Goal: Task Accomplishment & Management: Complete application form

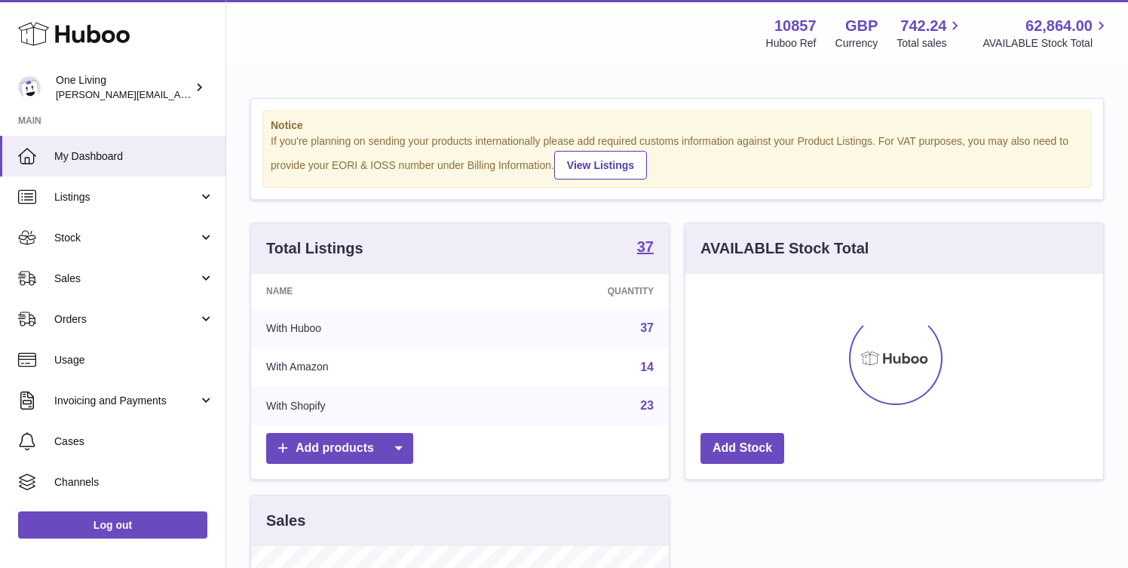
scroll to position [235, 418]
click at [190, 274] on span "Sales" at bounding box center [126, 278] width 144 height 14
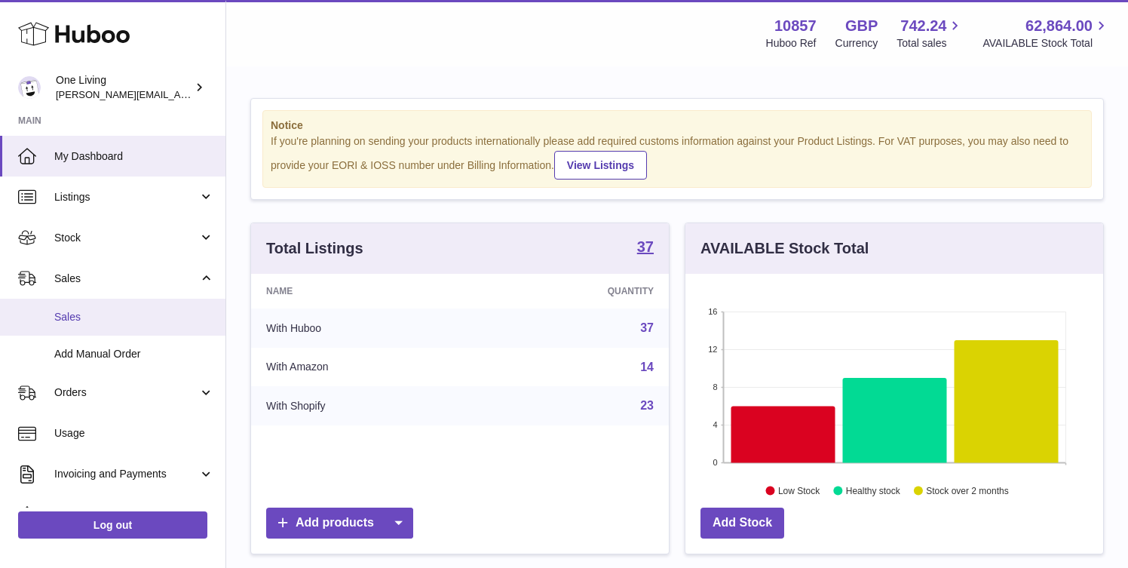
click at [136, 321] on span "Sales" at bounding box center [134, 317] width 160 height 14
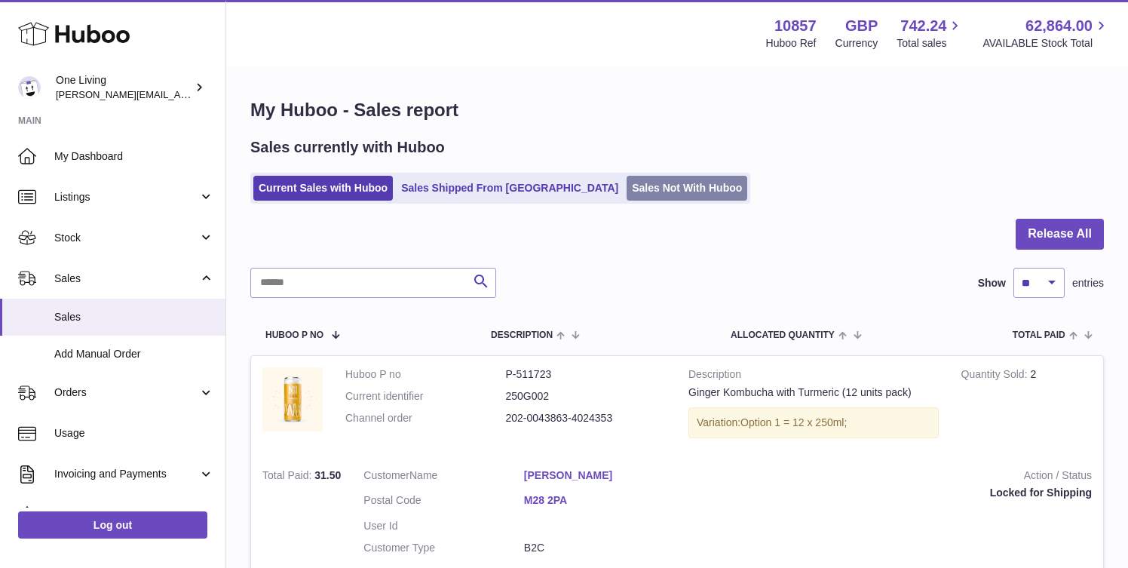
click at [627, 185] on link "Sales Not With Huboo" at bounding box center [687, 188] width 121 height 25
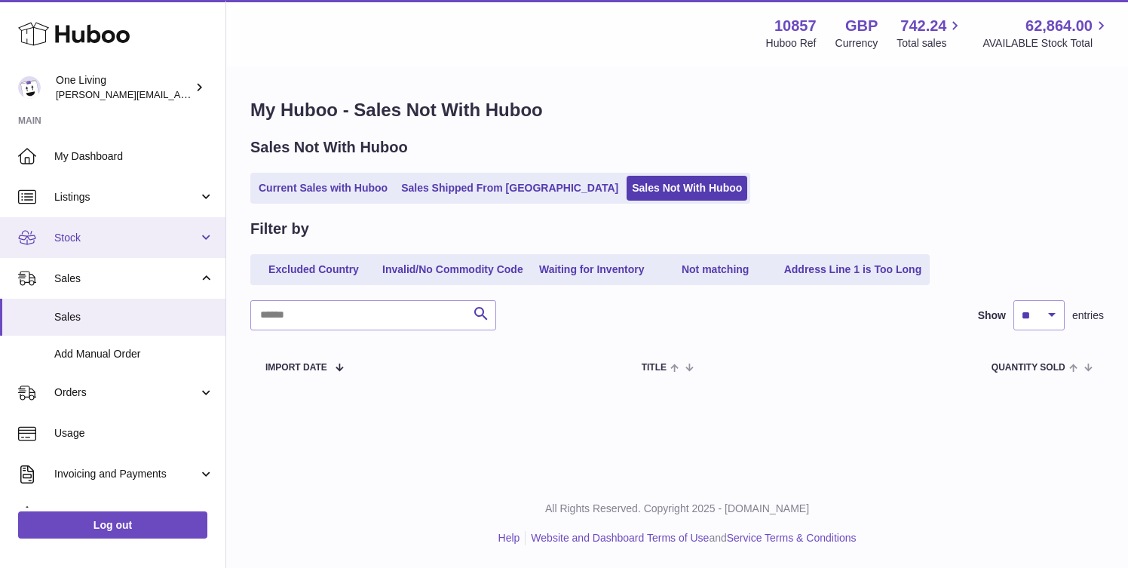
click at [167, 237] on span "Stock" at bounding box center [126, 238] width 144 height 14
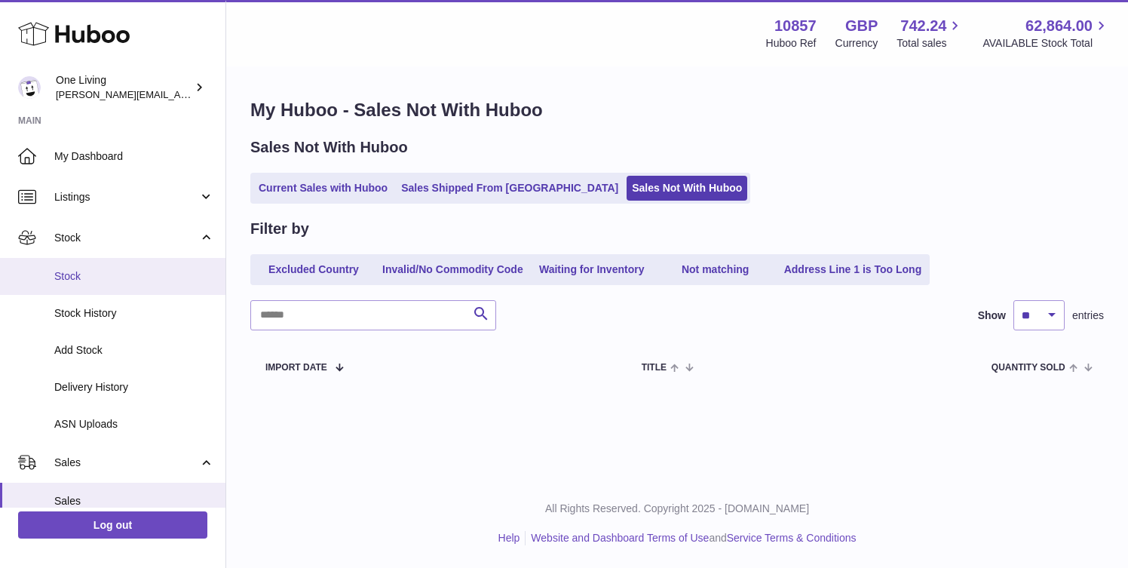
click at [156, 270] on span "Stock" at bounding box center [134, 276] width 160 height 14
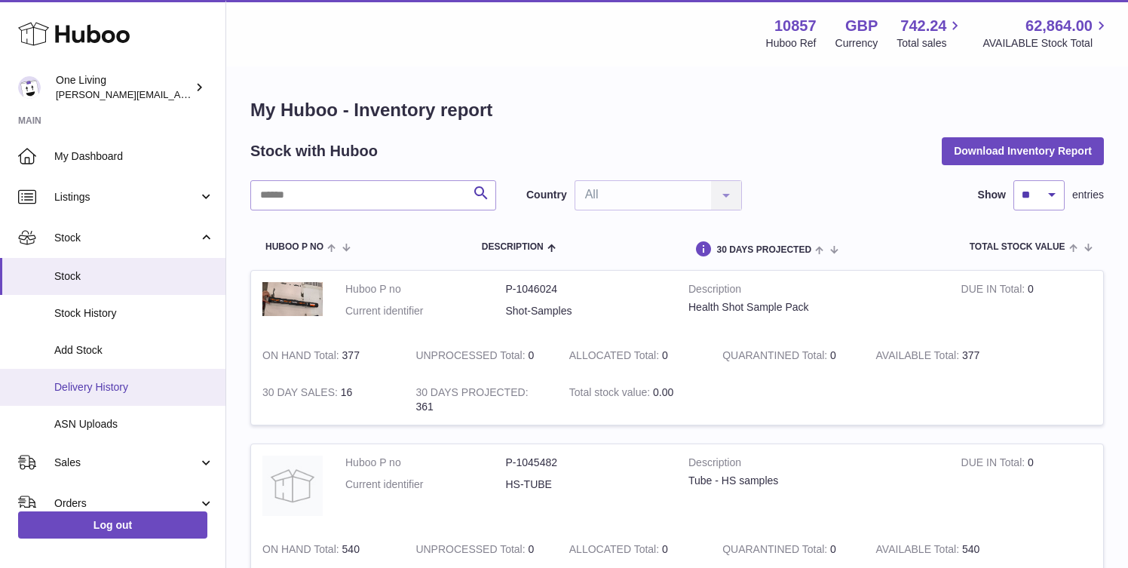
click at [143, 393] on span "Delivery History" at bounding box center [134, 387] width 160 height 14
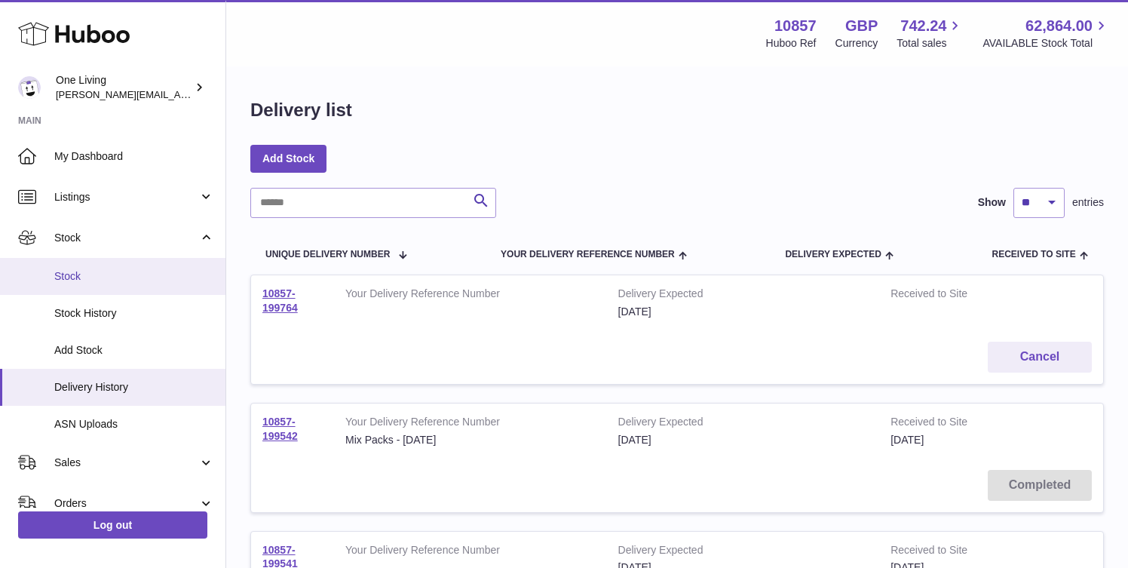
click at [158, 273] on span "Stock" at bounding box center [134, 276] width 160 height 14
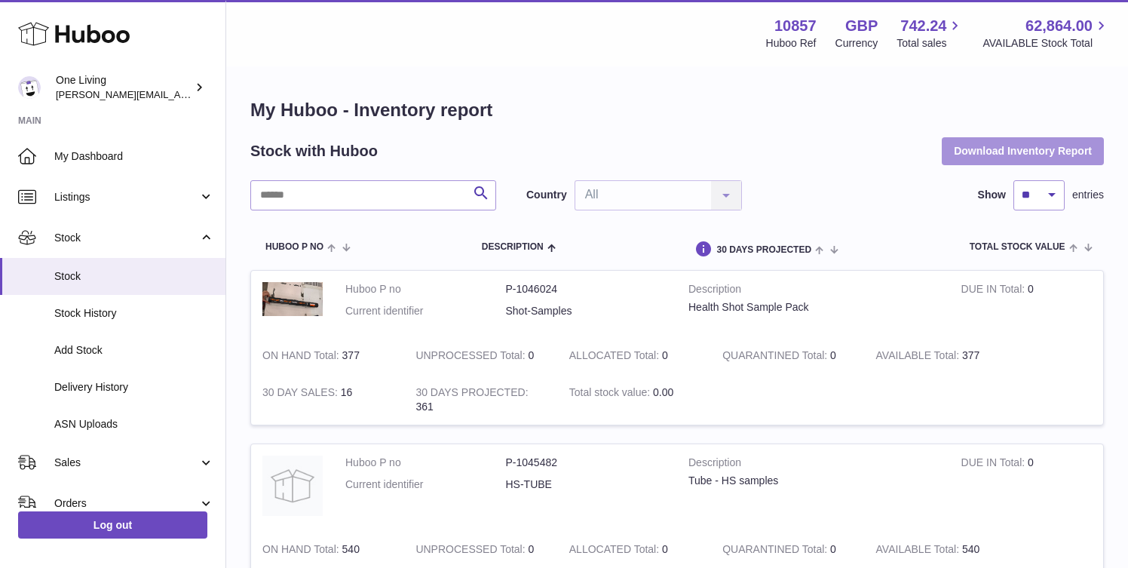
click at [1031, 152] on button "Download Inventory Report" at bounding box center [1023, 150] width 162 height 27
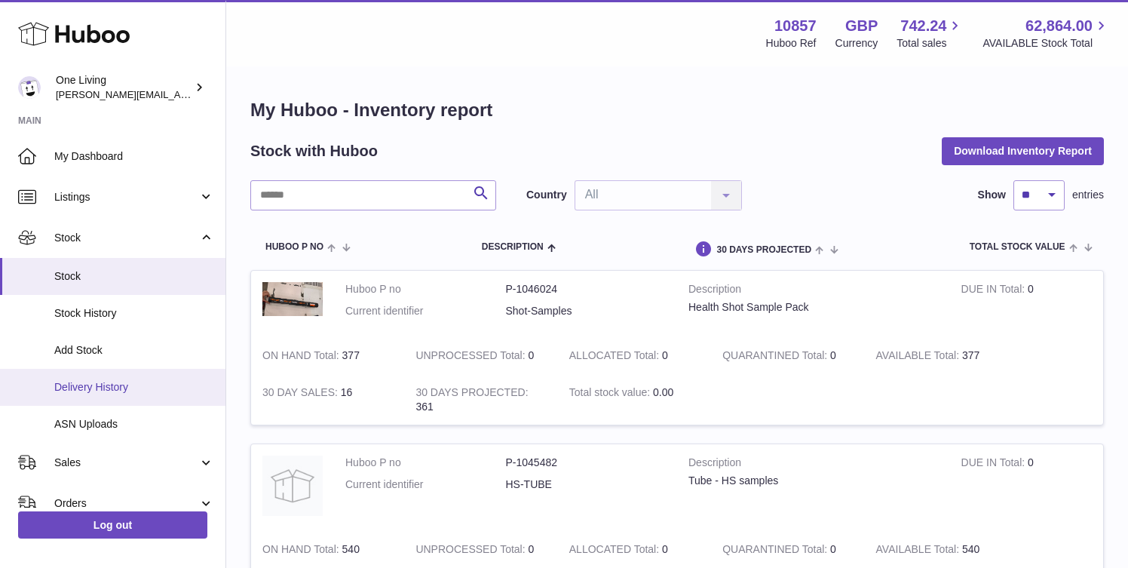
click at [134, 390] on span "Delivery History" at bounding box center [134, 387] width 160 height 14
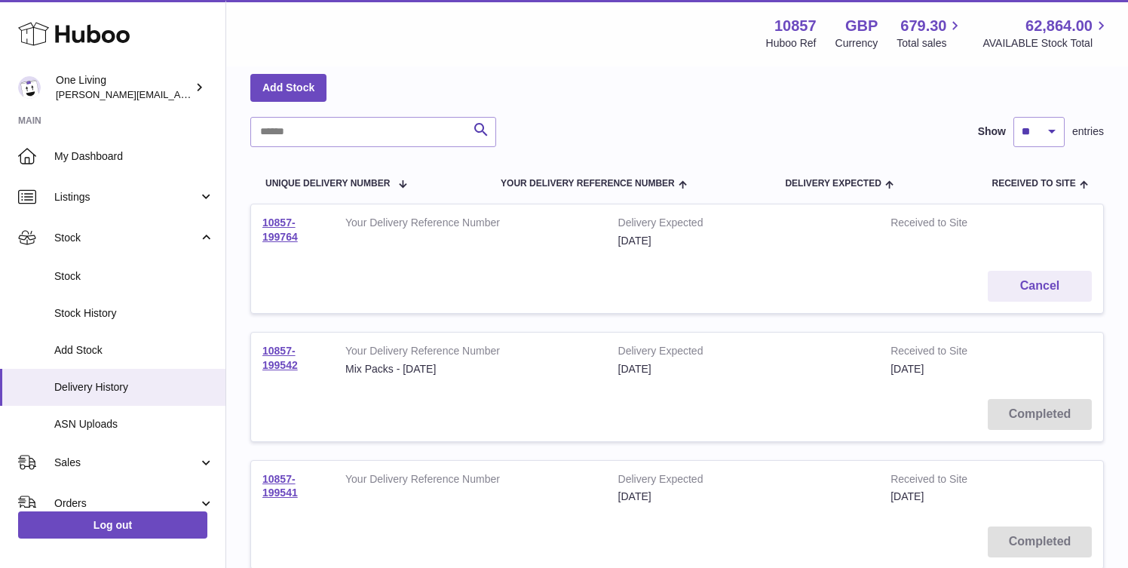
scroll to position [72, 0]
click at [284, 85] on link "Add Stock" at bounding box center [288, 86] width 76 height 27
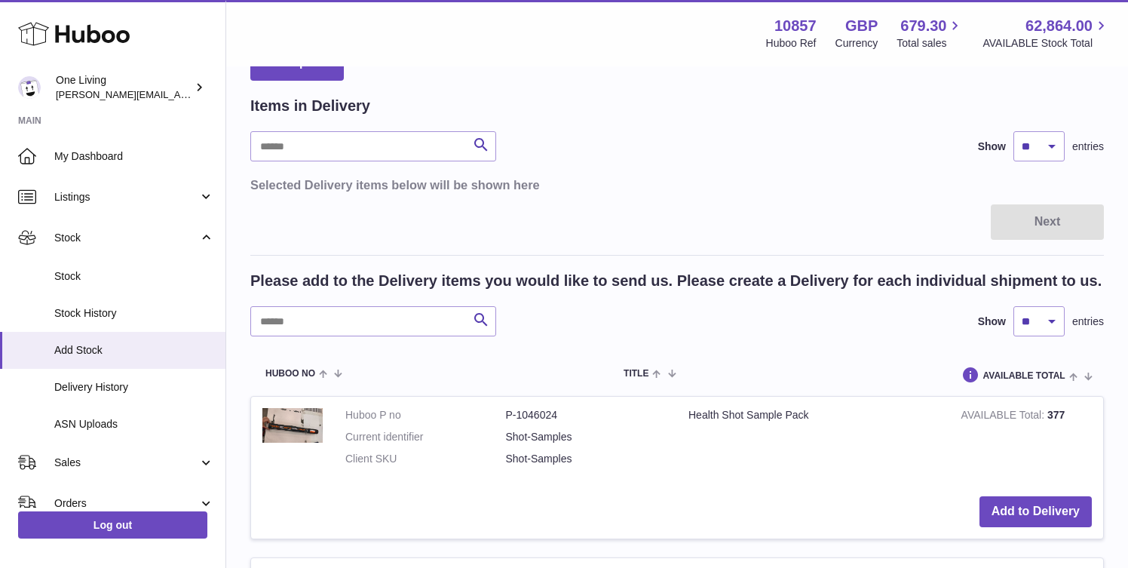
scroll to position [79, 0]
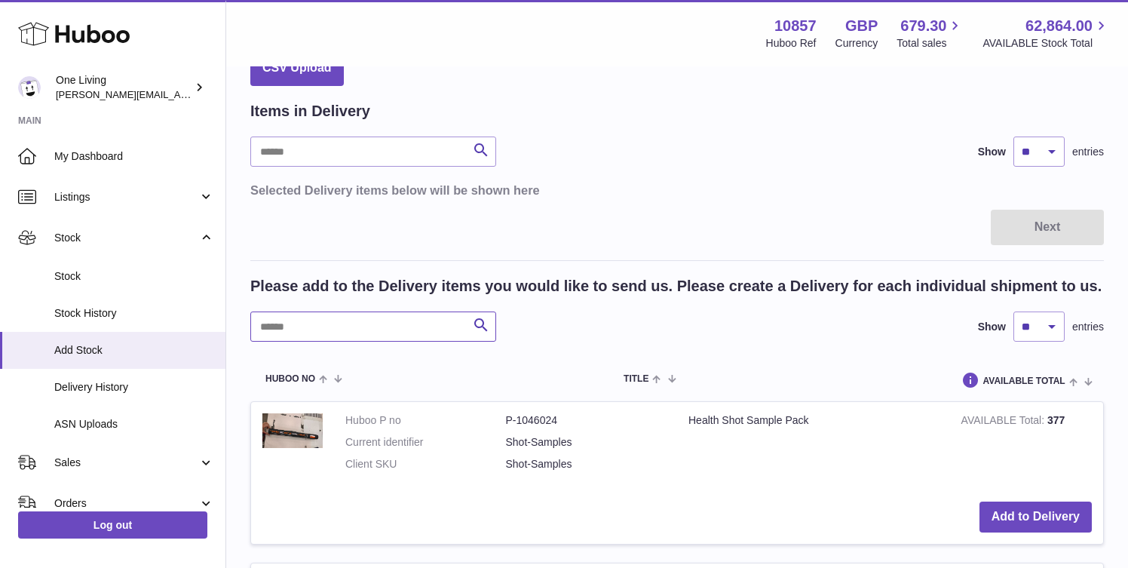
click at [320, 325] on input "text" at bounding box center [373, 326] width 246 height 30
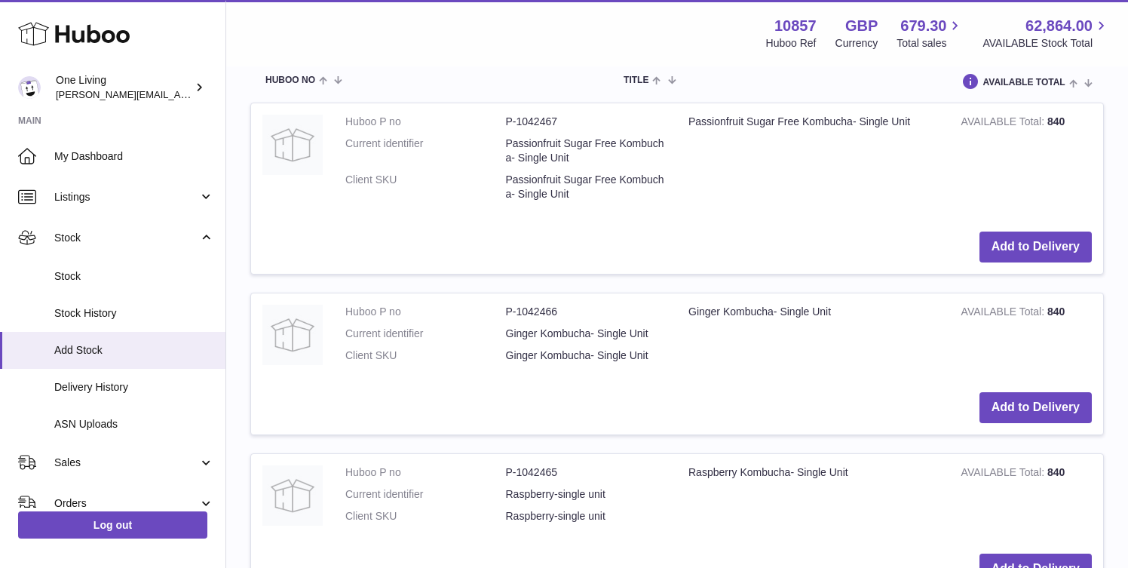
scroll to position [383, 0]
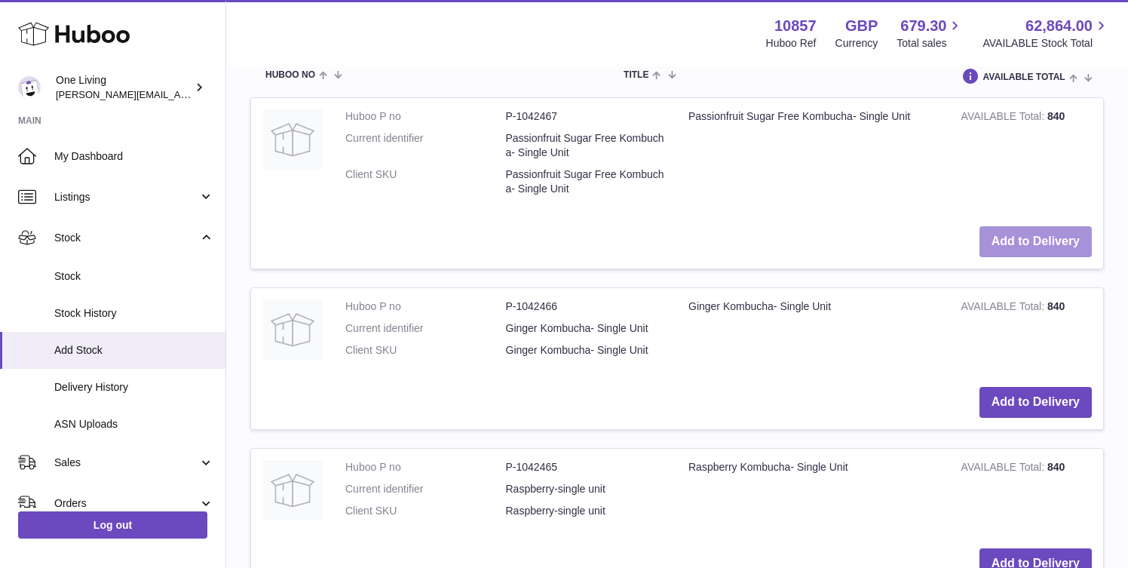
type input "******"
click at [1014, 238] on button "Add to Delivery" at bounding box center [1036, 241] width 112 height 31
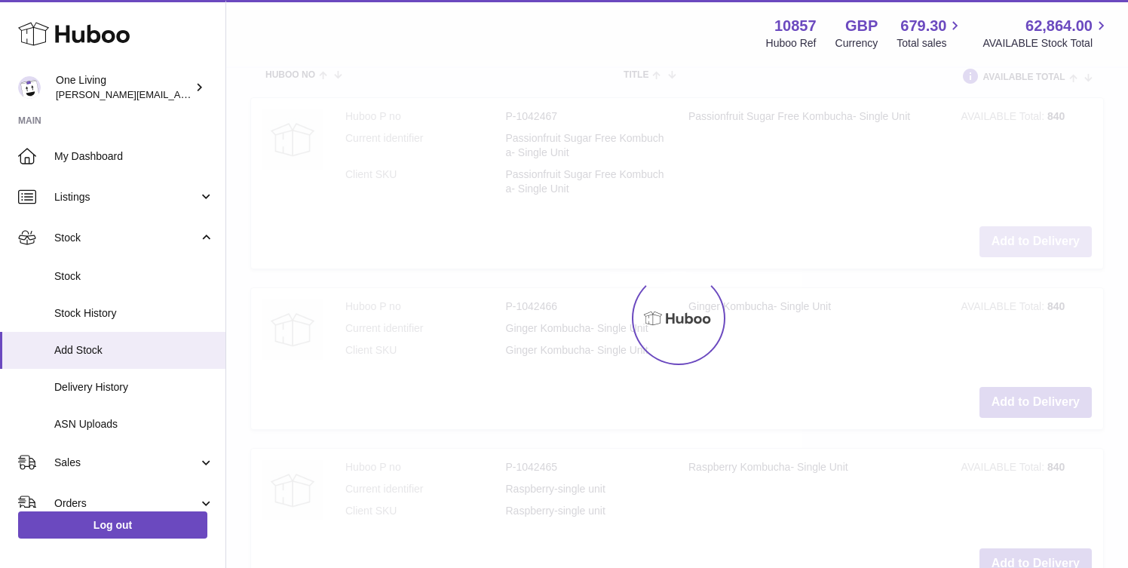
scroll to position [598, 0]
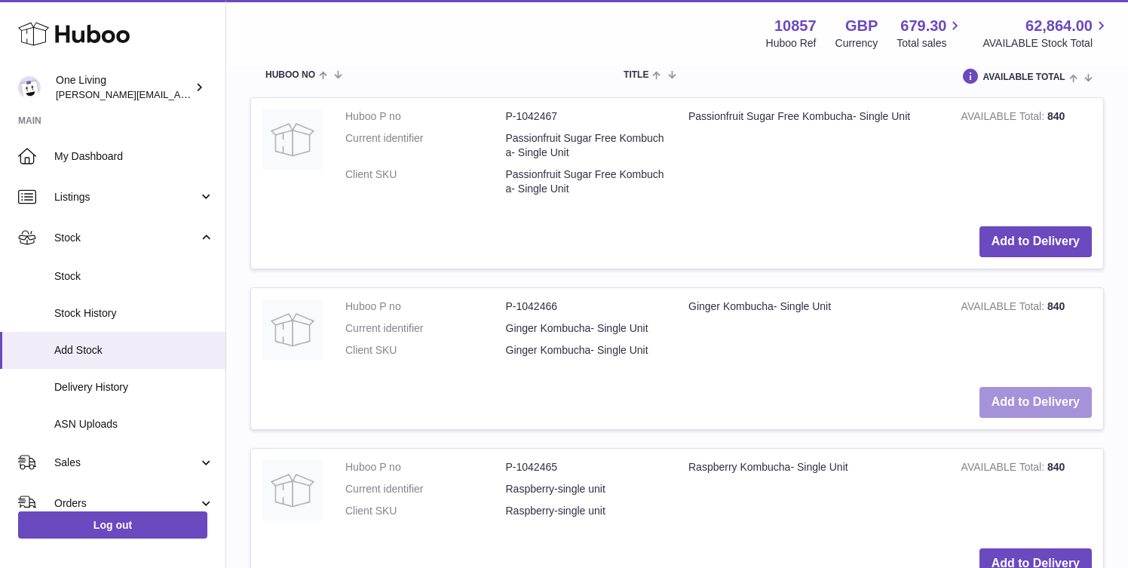
click at [1023, 403] on button "Add to Delivery" at bounding box center [1036, 402] width 112 height 31
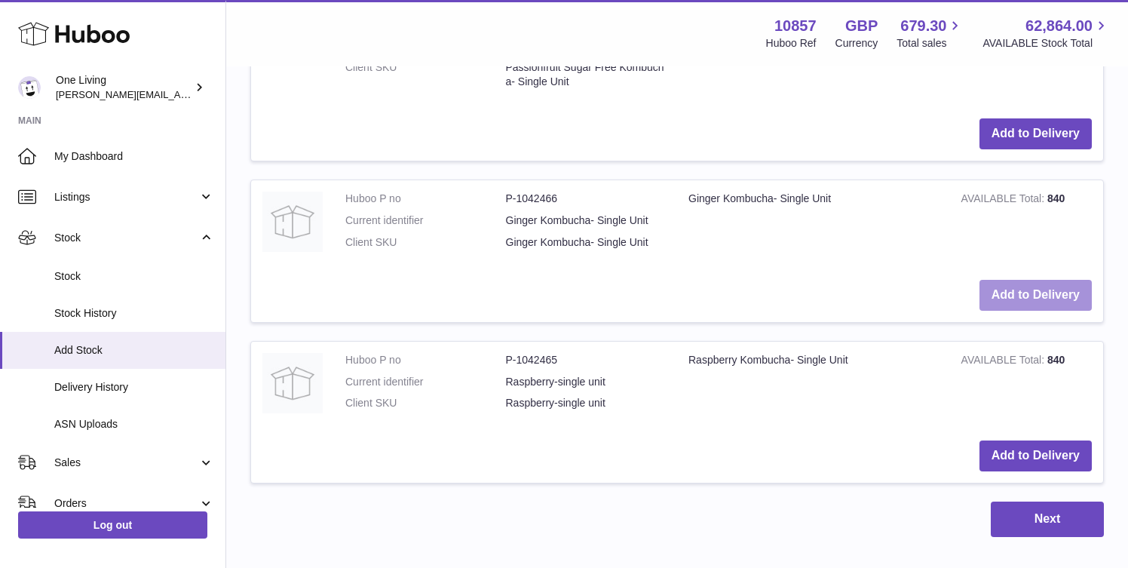
scroll to position [869, 0]
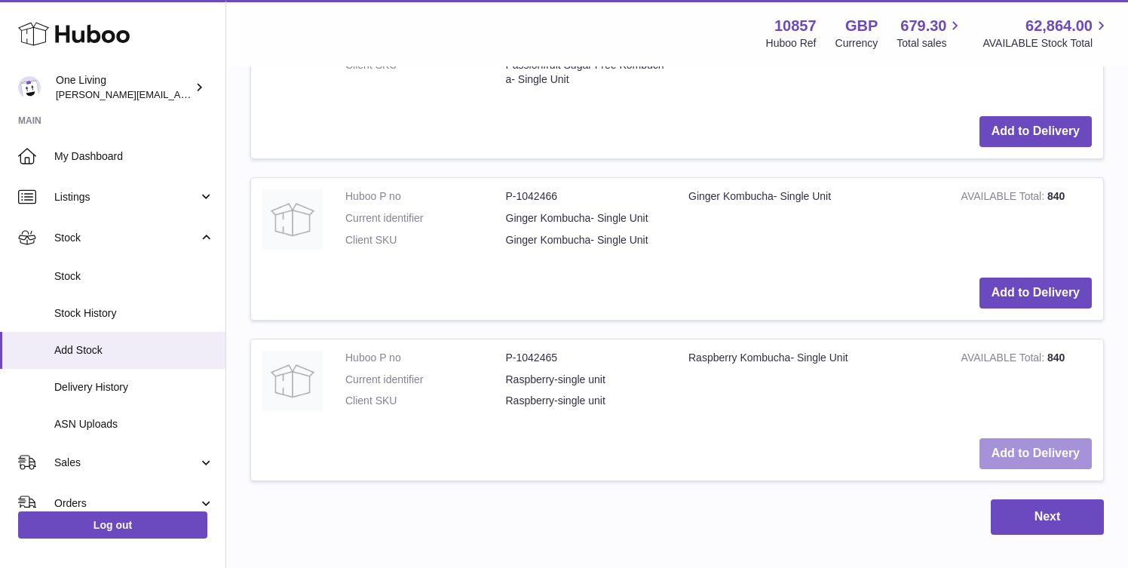
click at [1019, 458] on button "Add to Delivery" at bounding box center [1036, 453] width 112 height 31
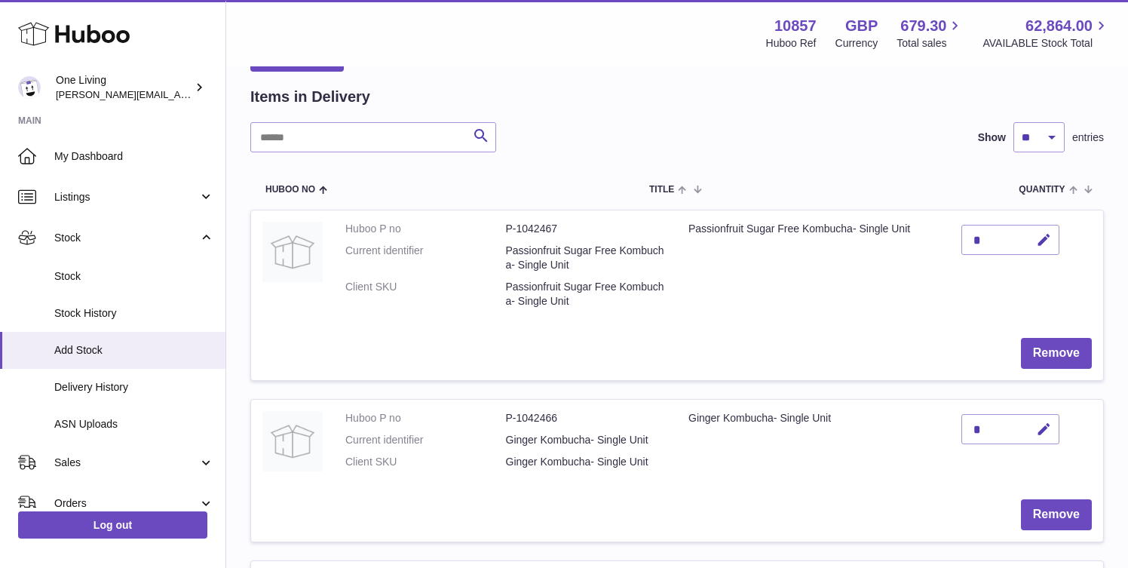
scroll to position [134, 0]
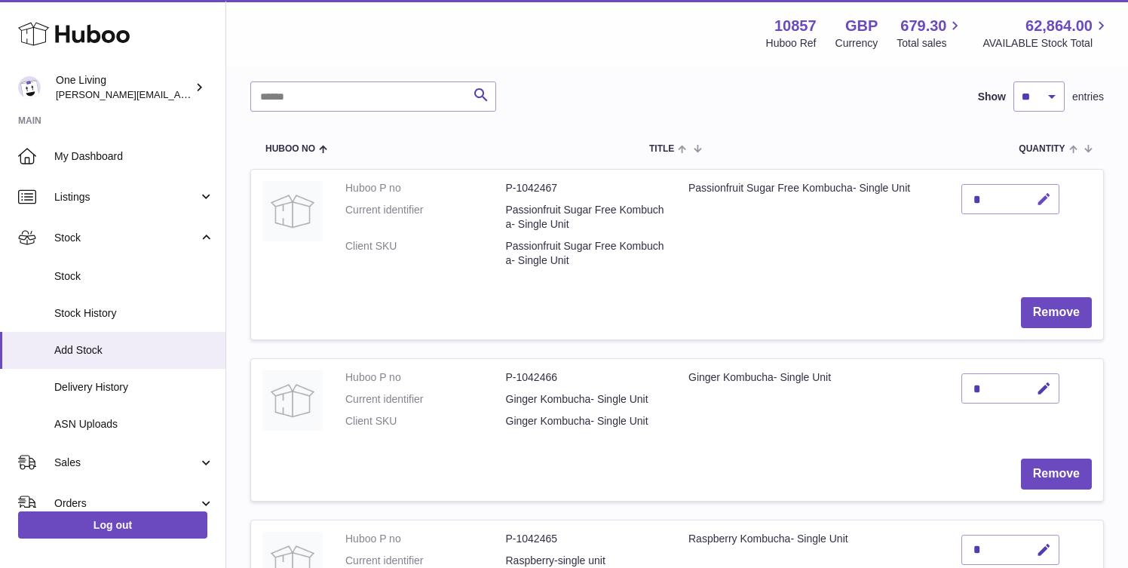
click at [1044, 198] on icon "button" at bounding box center [1044, 200] width 16 height 16
type input "***"
click at [1038, 198] on icon "submit" at bounding box center [1045, 199] width 14 height 14
click at [1045, 386] on icon "button" at bounding box center [1044, 389] width 16 height 16
type input "***"
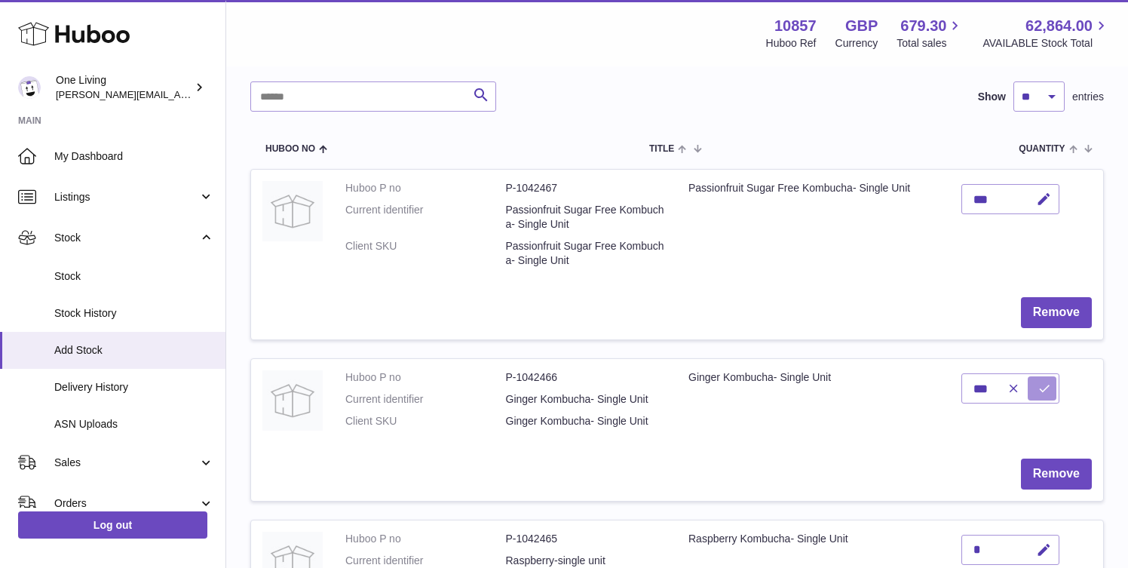
click at [1048, 386] on icon "submit" at bounding box center [1045, 389] width 14 height 14
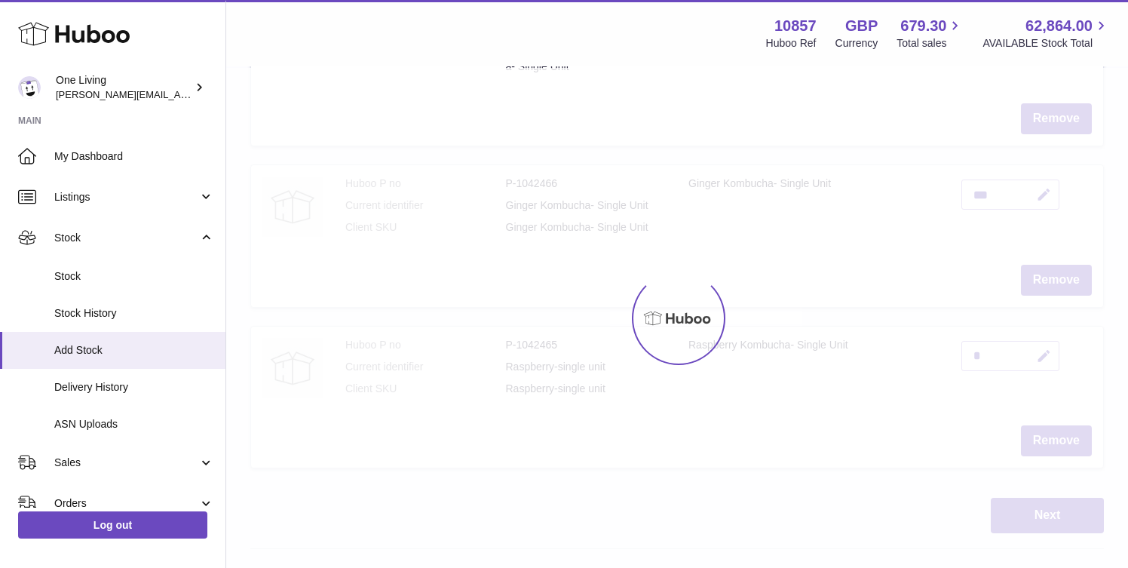
scroll to position [336, 0]
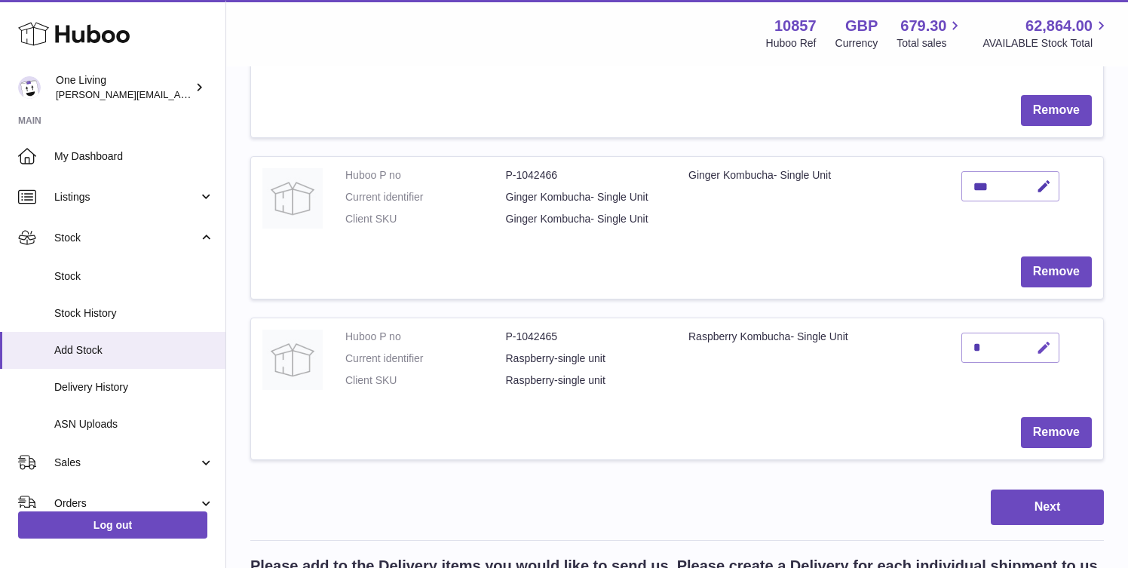
click at [1043, 345] on icon "button" at bounding box center [1044, 348] width 16 height 16
type input "***"
click at [1044, 345] on icon "submit" at bounding box center [1045, 348] width 14 height 14
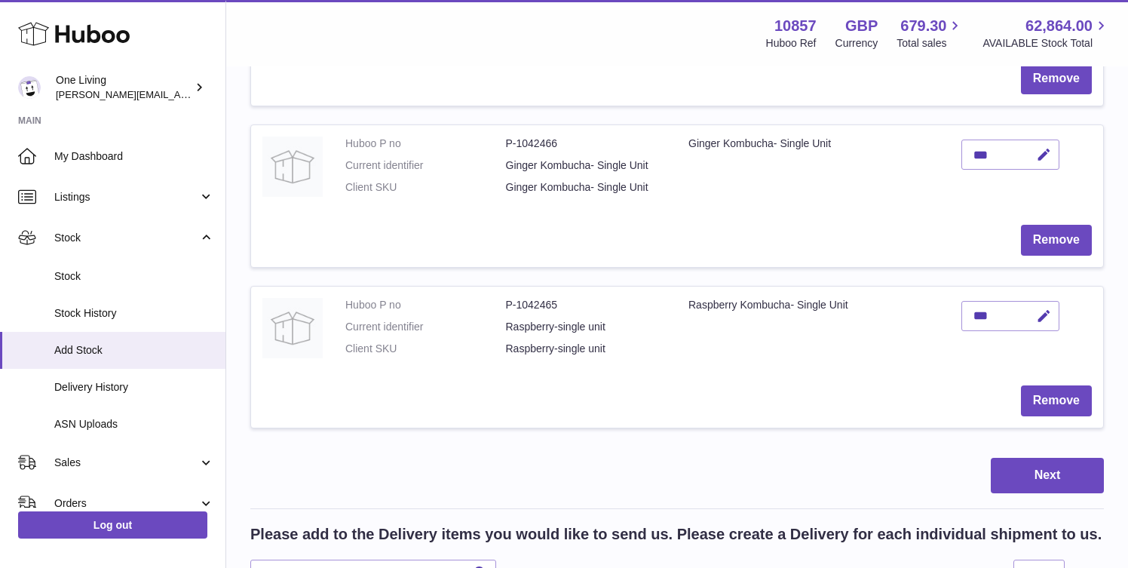
scroll to position [466, 0]
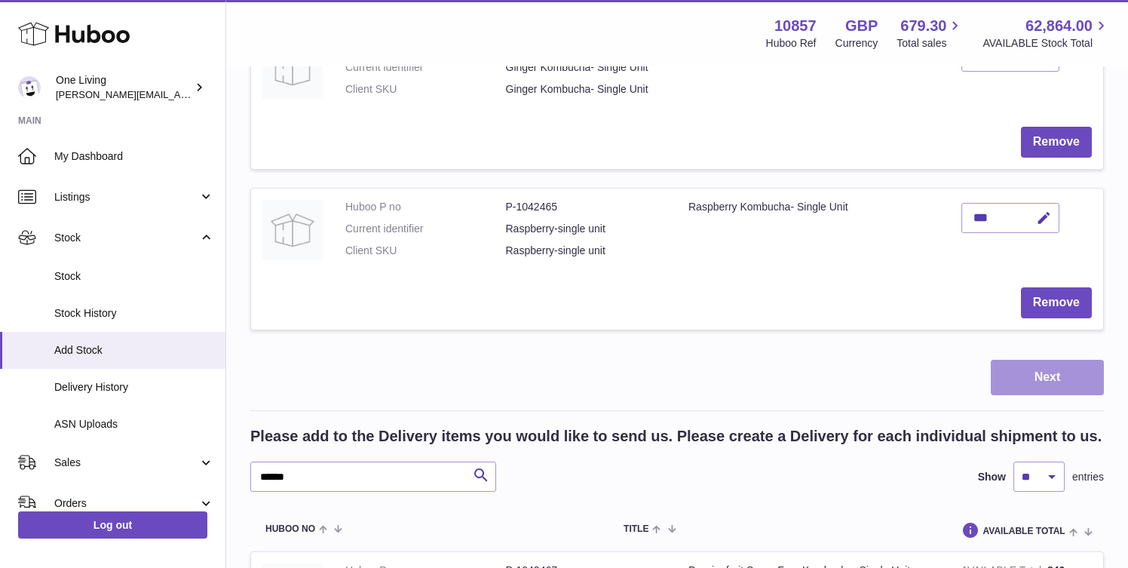
click at [1036, 376] on button "Next" at bounding box center [1047, 377] width 113 height 35
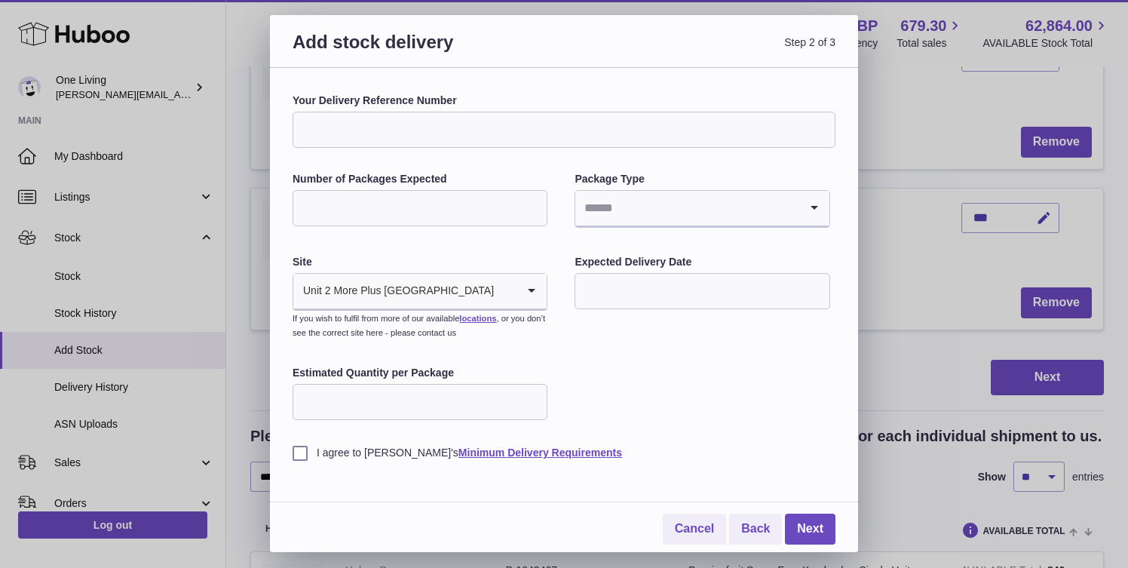
click at [434, 124] on input "Your Delivery Reference Number" at bounding box center [564, 130] width 543 height 36
click at [375, 127] on input "**********" at bounding box center [564, 130] width 543 height 36
type input "**********"
click at [461, 211] on input "Number of Packages Expected" at bounding box center [420, 208] width 255 height 36
click at [559, 243] on div "**********" at bounding box center [564, 277] width 543 height 367
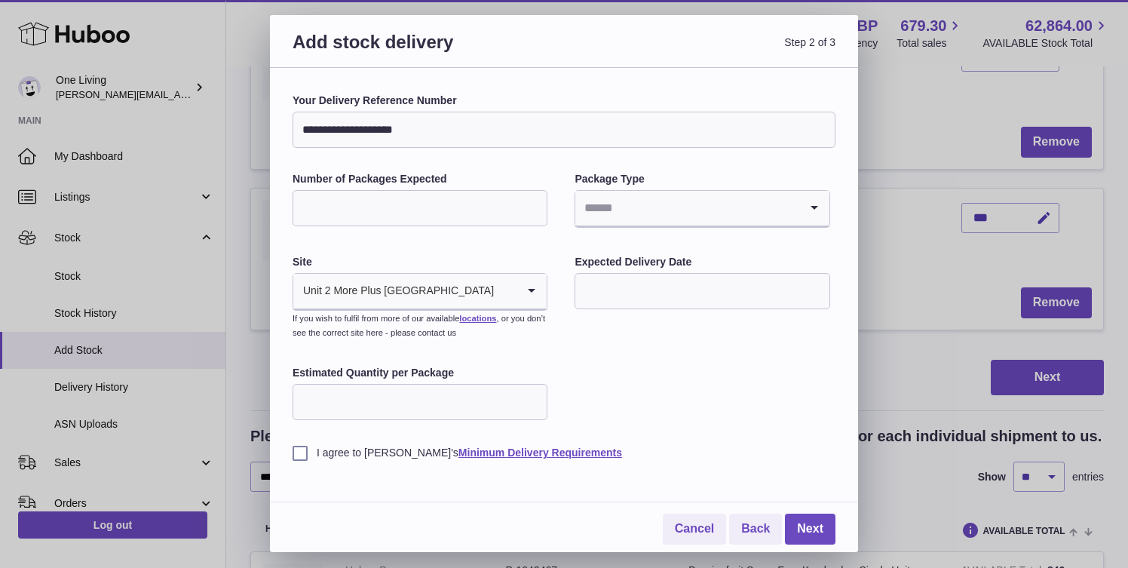
click at [611, 206] on input "Search for option" at bounding box center [686, 208] width 223 height 35
click at [608, 253] on li "Unknown" at bounding box center [702, 249] width 252 height 30
click at [637, 260] on label "Expected Delivery Date" at bounding box center [702, 262] width 255 height 14
click at [624, 279] on input "text" at bounding box center [702, 291] width 255 height 36
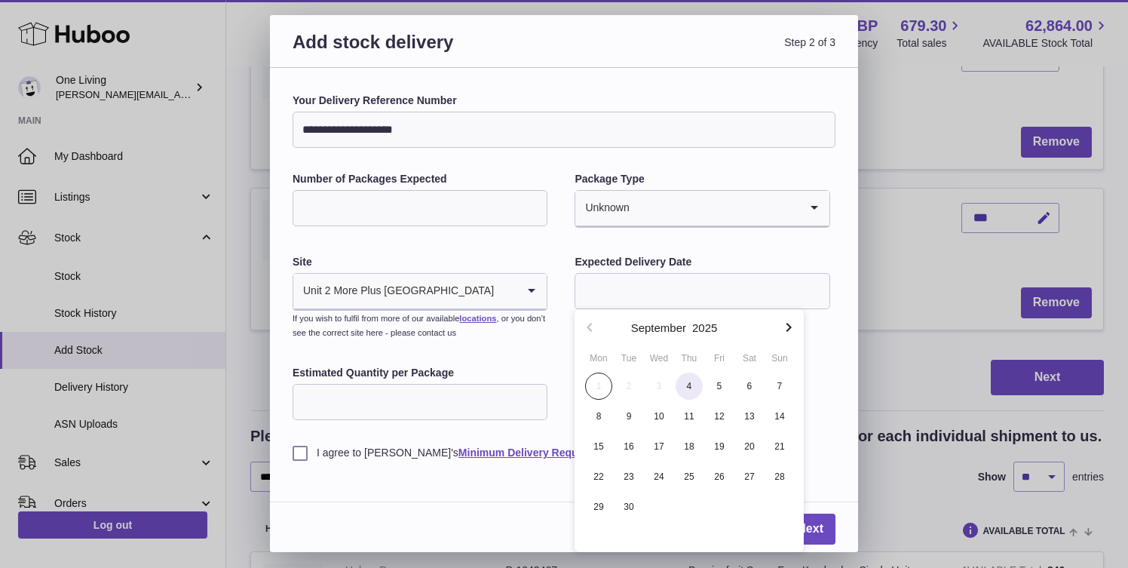
click at [694, 383] on span "4" at bounding box center [689, 386] width 27 height 27
type input "**********"
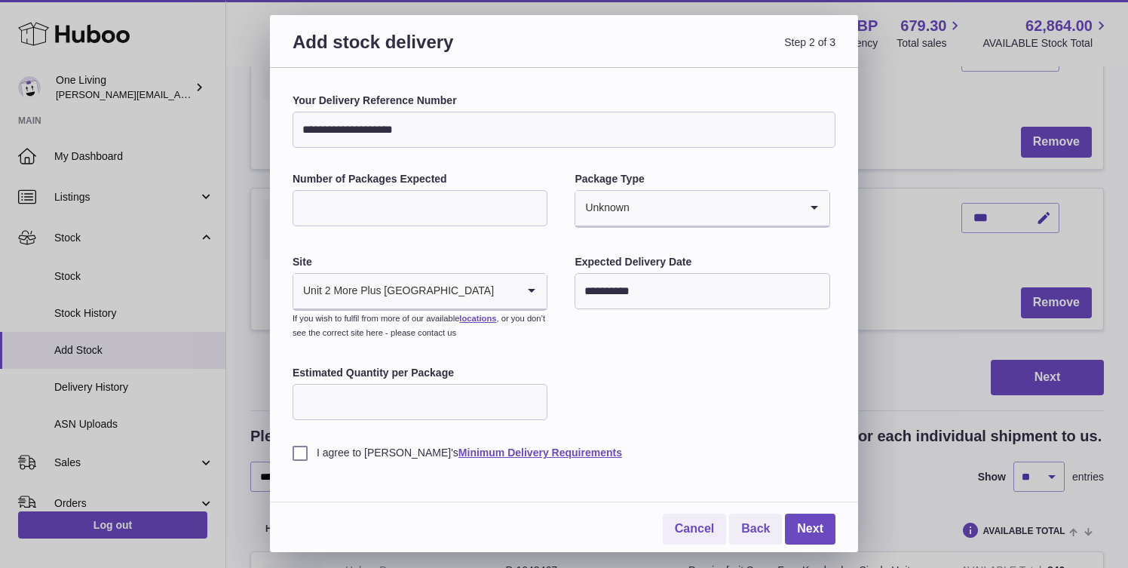
click at [446, 402] on input "Estimated Quantity per Package" at bounding box center [420, 402] width 255 height 36
click at [381, 204] on input "Number of Packages Expected" at bounding box center [420, 208] width 255 height 36
type input "****"
click at [596, 357] on div "**********" at bounding box center [564, 277] width 543 height 367
click at [478, 413] on input "Estimated Quantity per Package" at bounding box center [420, 402] width 255 height 36
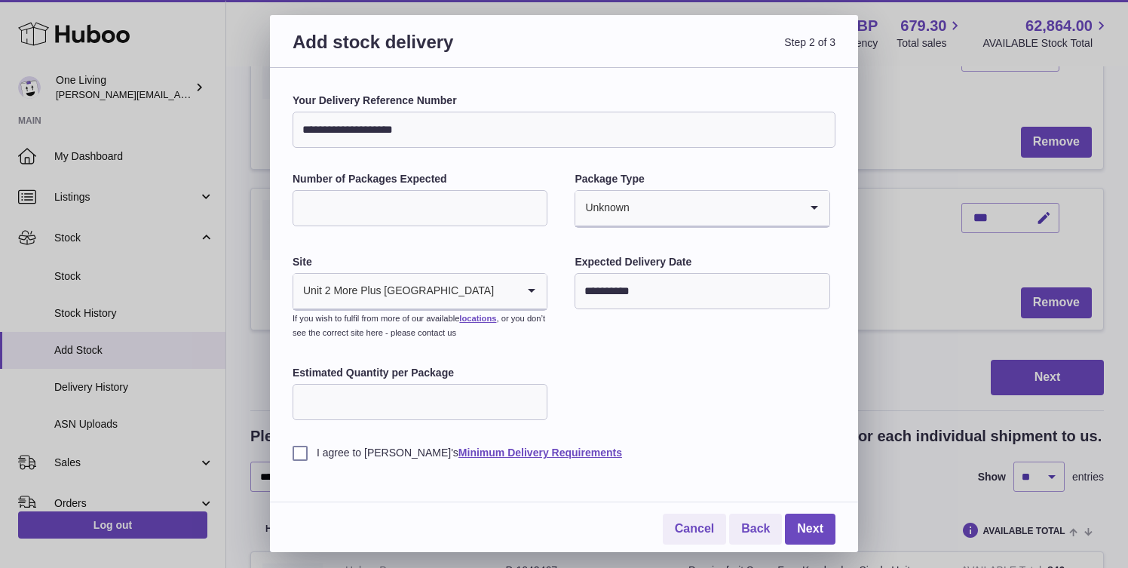
type input "*"
click at [624, 408] on div "**********" at bounding box center [564, 277] width 543 height 367
click at [337, 452] on label "I agree to Huboo's Minimum Delivery Requirements" at bounding box center [564, 453] width 543 height 14
click at [810, 527] on link "Next" at bounding box center [810, 529] width 51 height 31
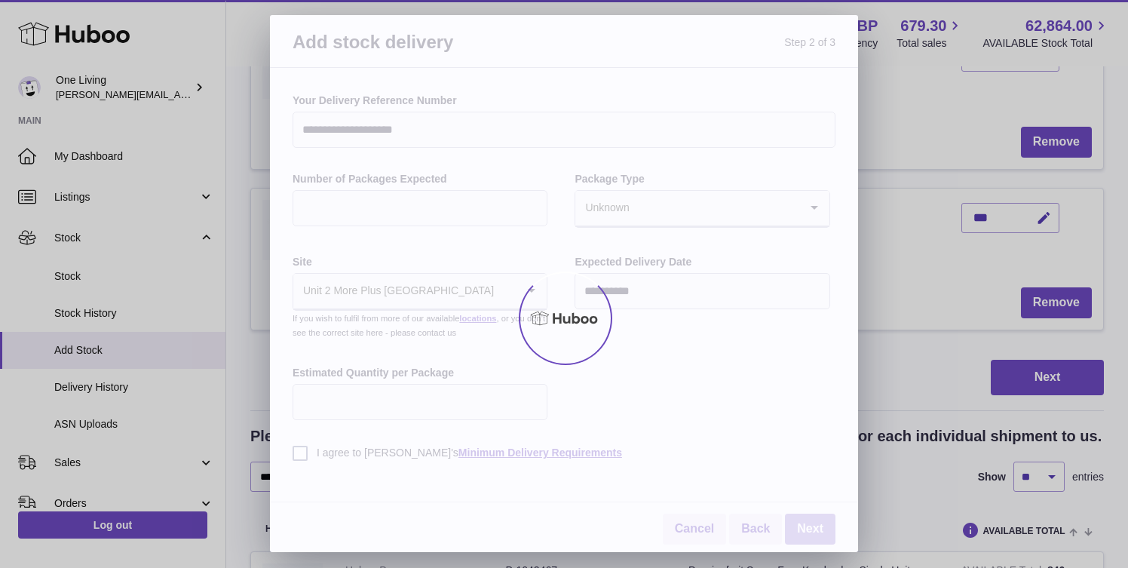
scroll to position [424, 0]
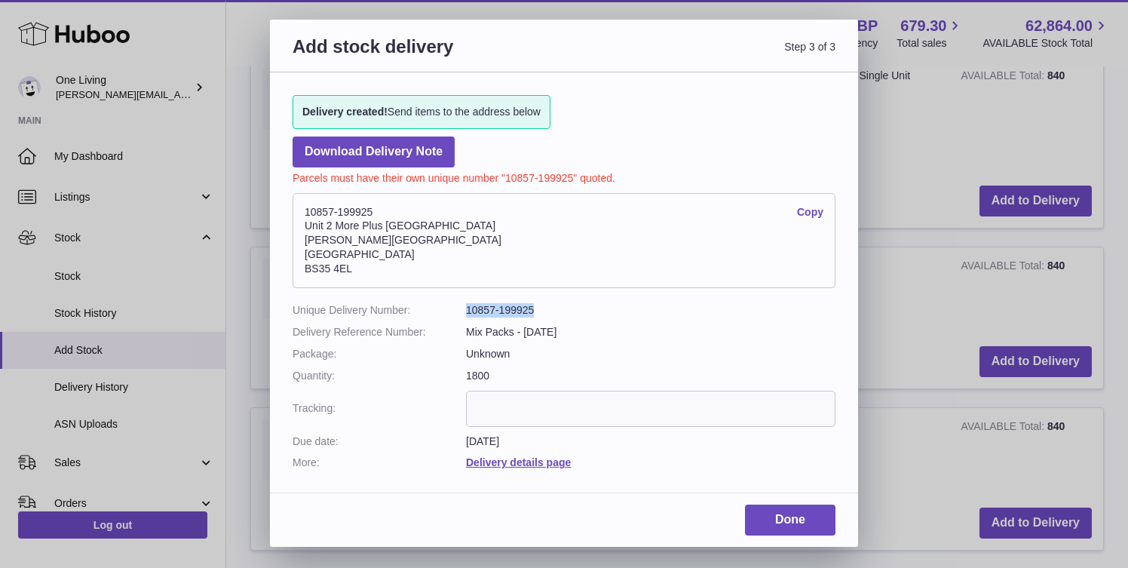
drag, startPoint x: 547, startPoint y: 312, endPoint x: 449, endPoint y: 309, distance: 98.1
click at [449, 309] on dl "Unique Delivery Number: 10857-199925 Delivery Reference Number: Mix Packs - 01.…" at bounding box center [564, 386] width 543 height 167
copy dl "10857-199925"
click at [803, 514] on link "Done" at bounding box center [790, 520] width 90 height 31
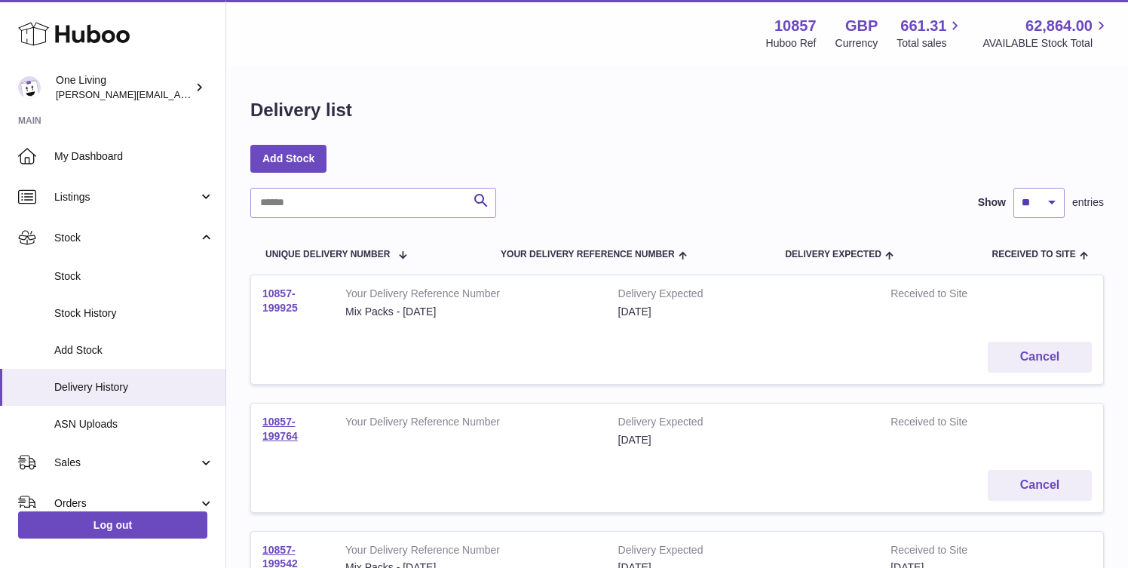
click at [274, 291] on link "10857-199925" at bounding box center [279, 300] width 35 height 26
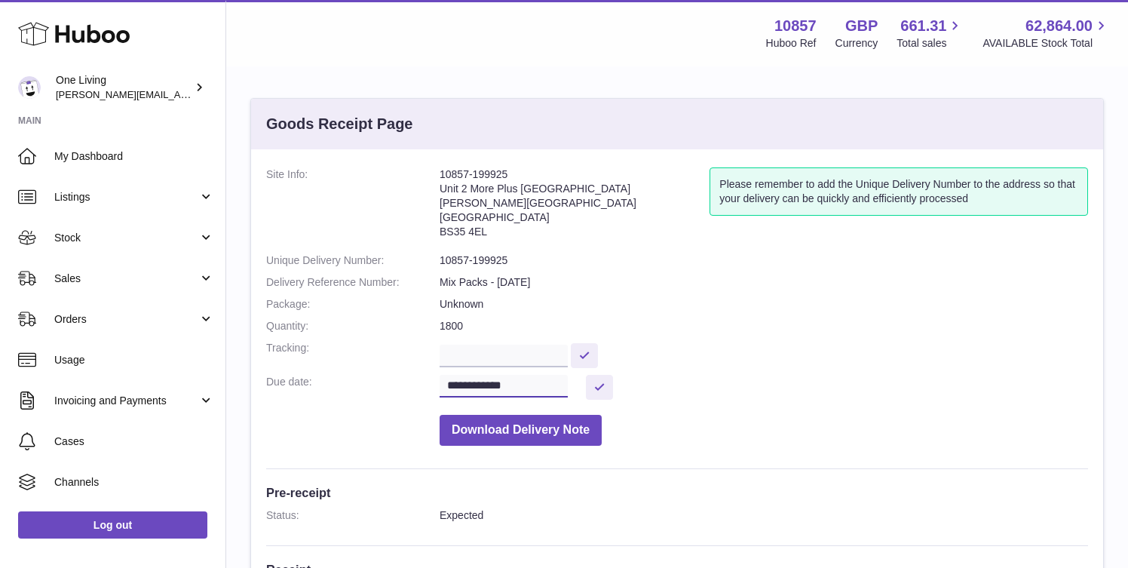
click at [519, 383] on input "**********" at bounding box center [504, 386] width 128 height 23
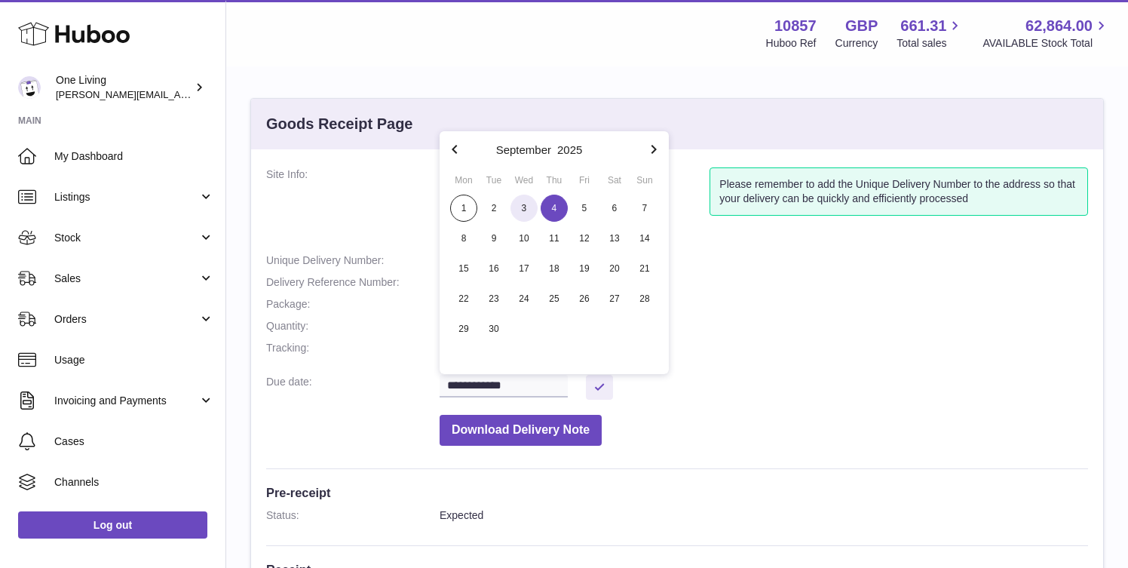
click at [525, 205] on span "3" at bounding box center [524, 208] width 27 height 27
type input "**********"
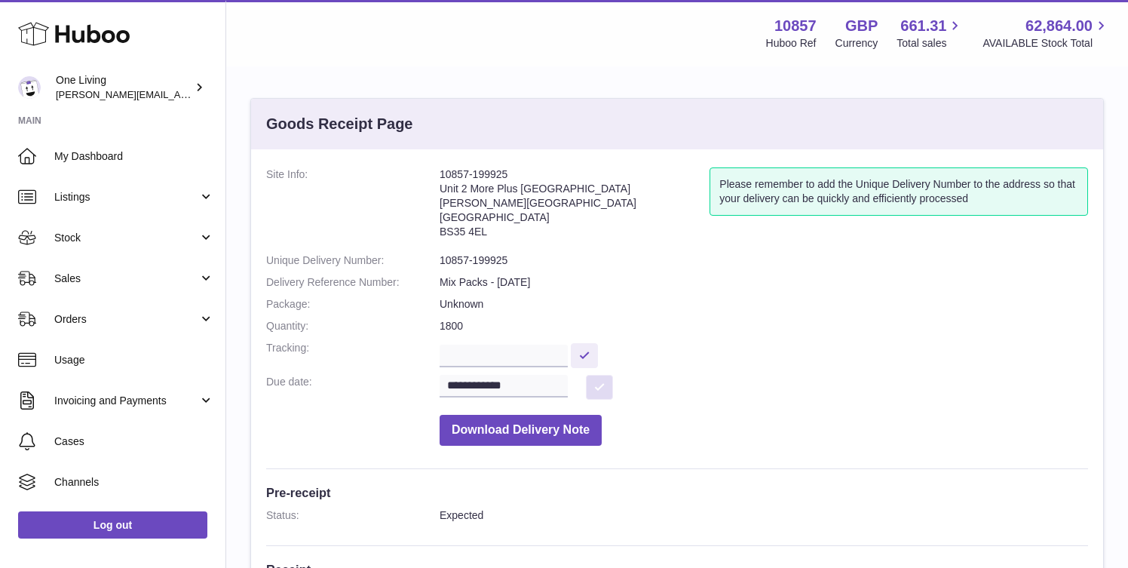
click at [601, 384] on button at bounding box center [599, 387] width 27 height 25
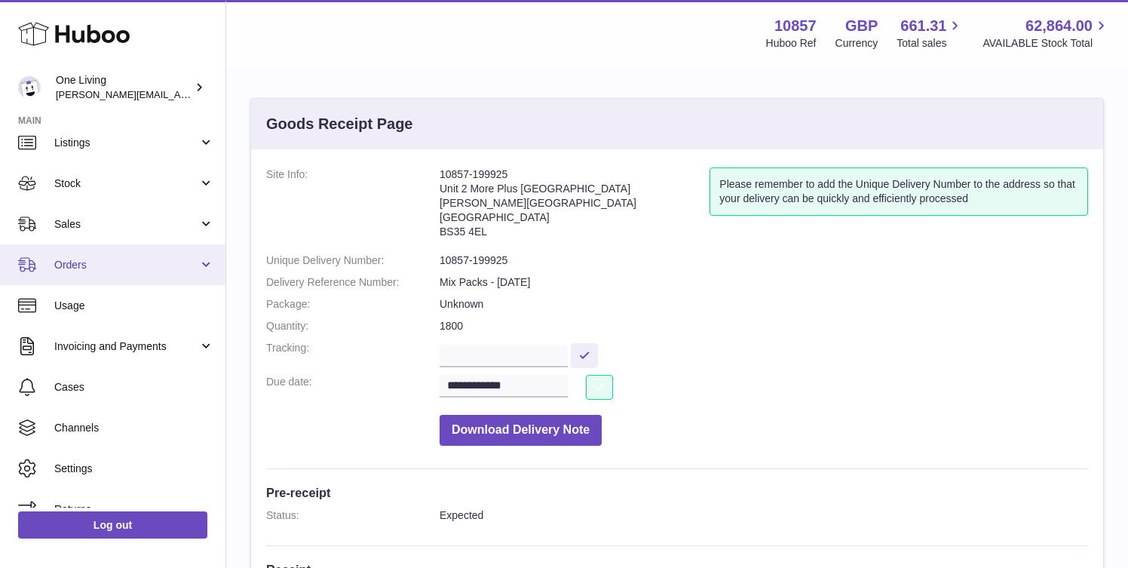
scroll to position [57, 0]
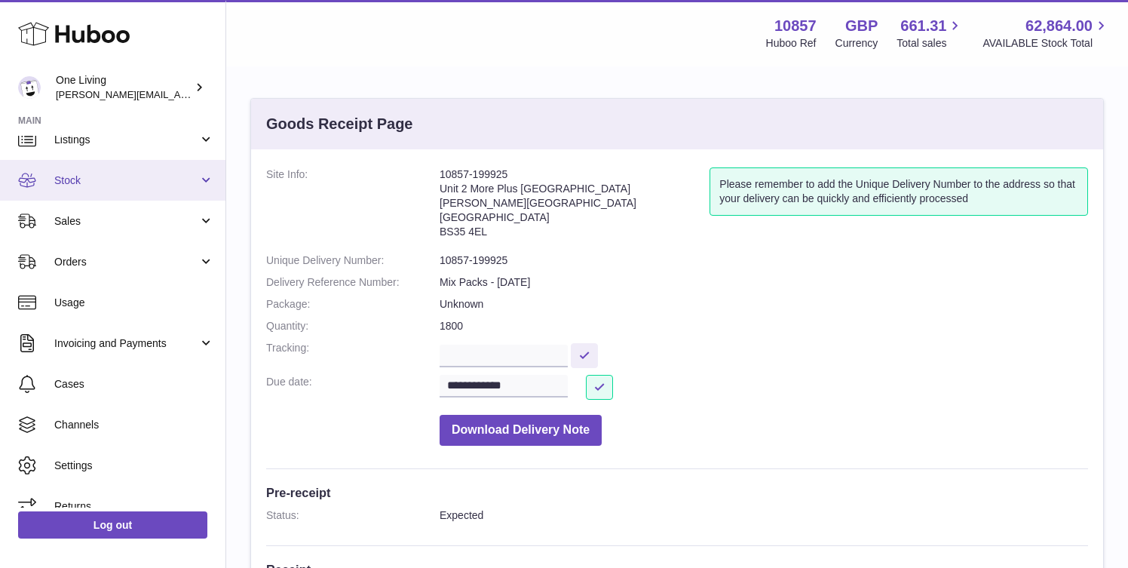
click at [126, 166] on link "Stock" at bounding box center [112, 180] width 225 height 41
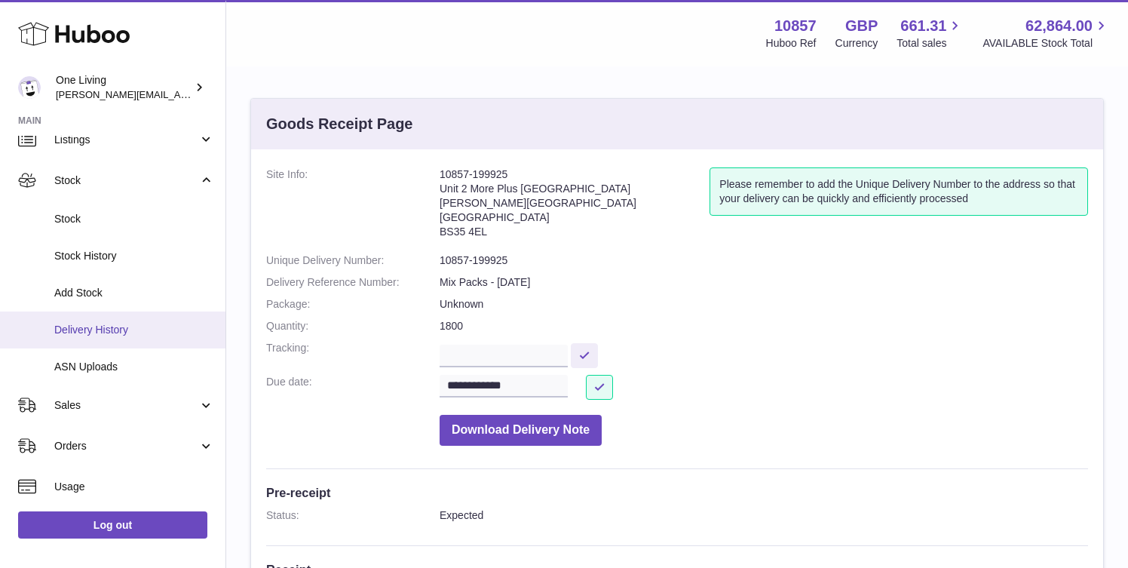
click at [154, 331] on span "Delivery History" at bounding box center [134, 330] width 160 height 14
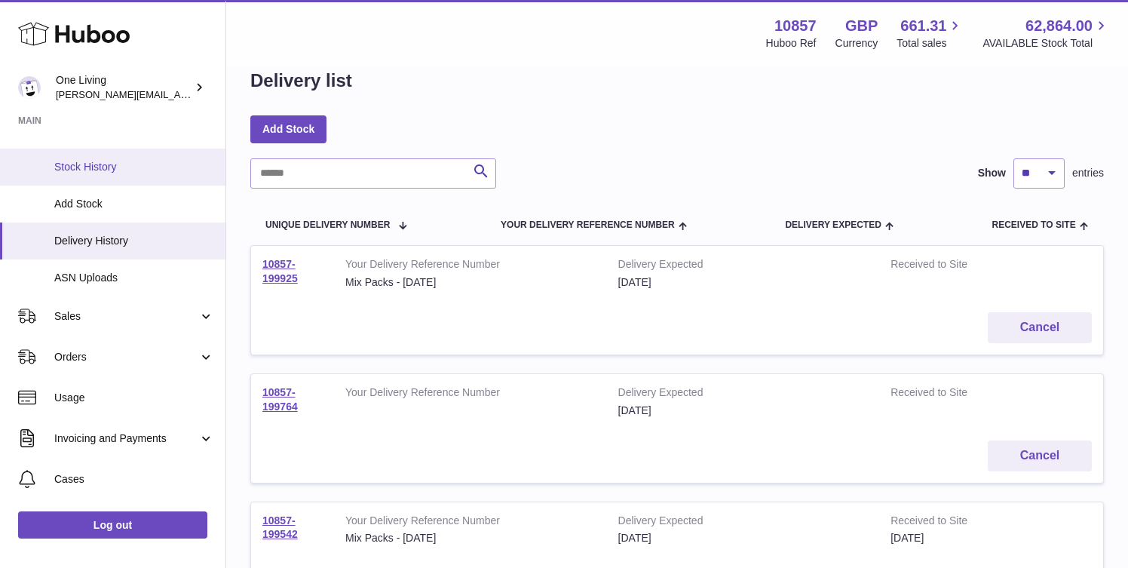
scroll to position [149, 0]
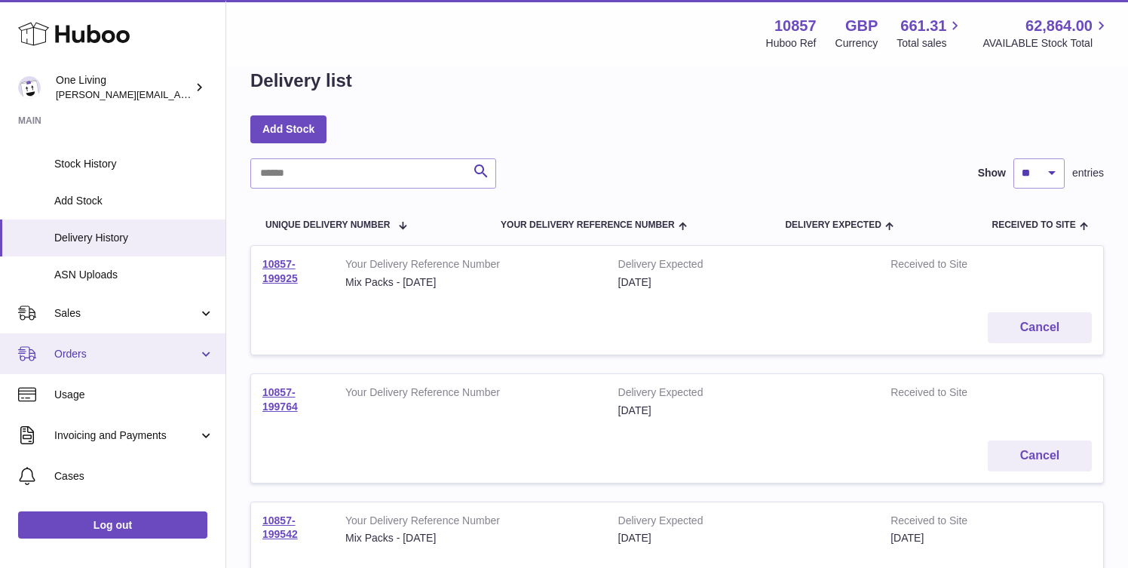
click at [167, 358] on span "Orders" at bounding box center [126, 354] width 144 height 14
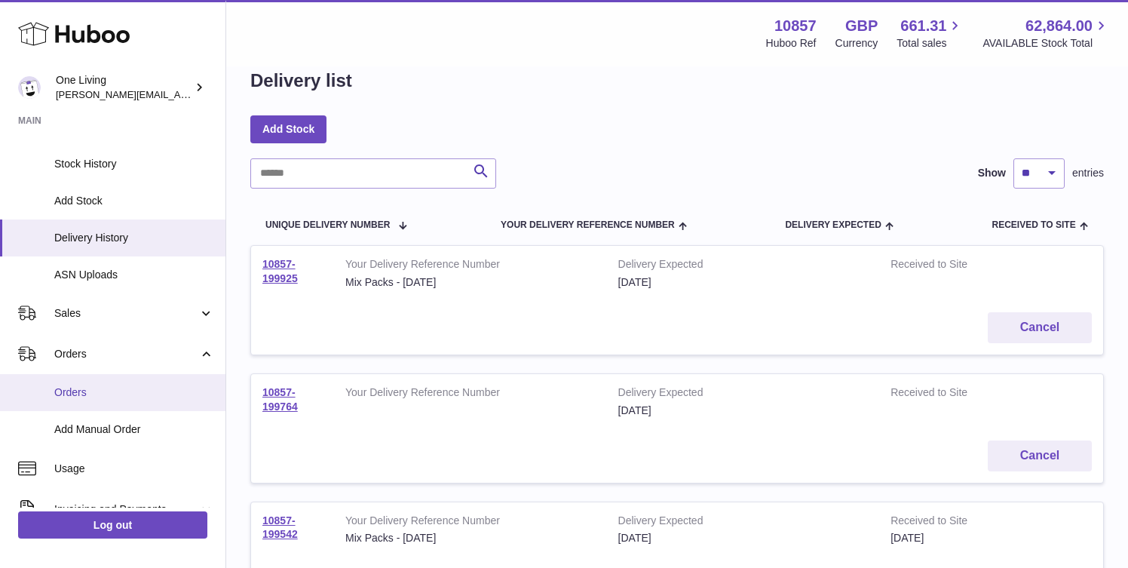
click at [116, 394] on span "Orders" at bounding box center [134, 392] width 160 height 14
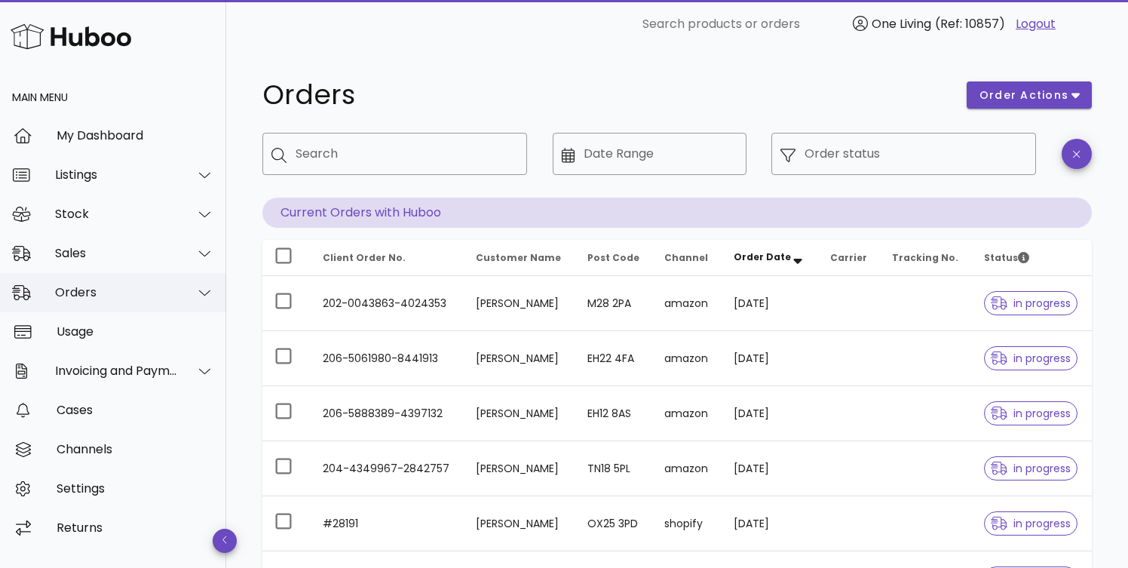
click at [201, 292] on icon at bounding box center [204, 293] width 11 height 6
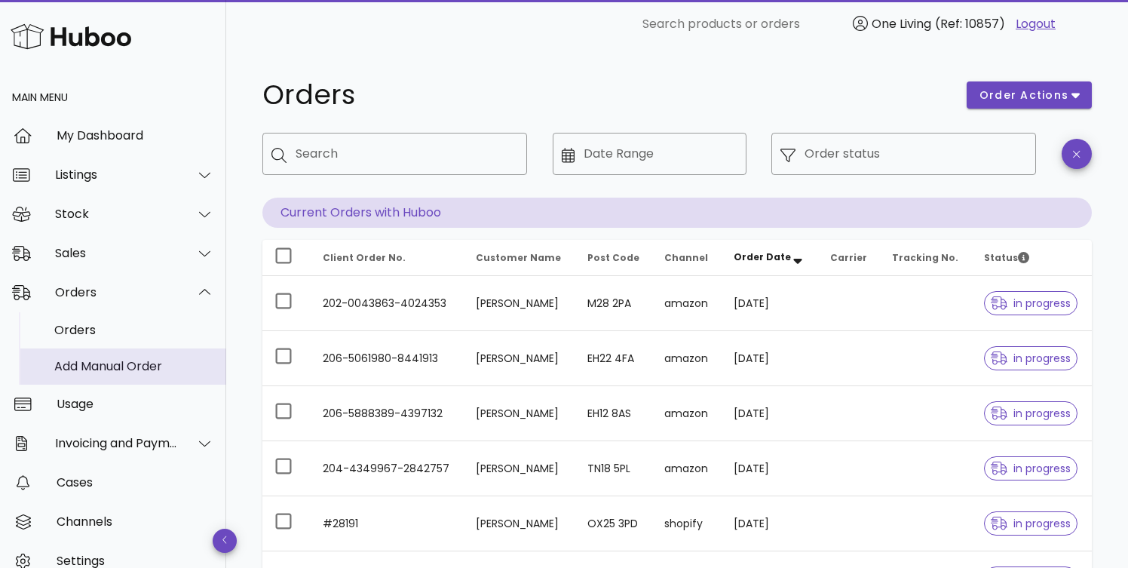
click at [126, 365] on div "Add Manual Order" at bounding box center [134, 366] width 160 height 14
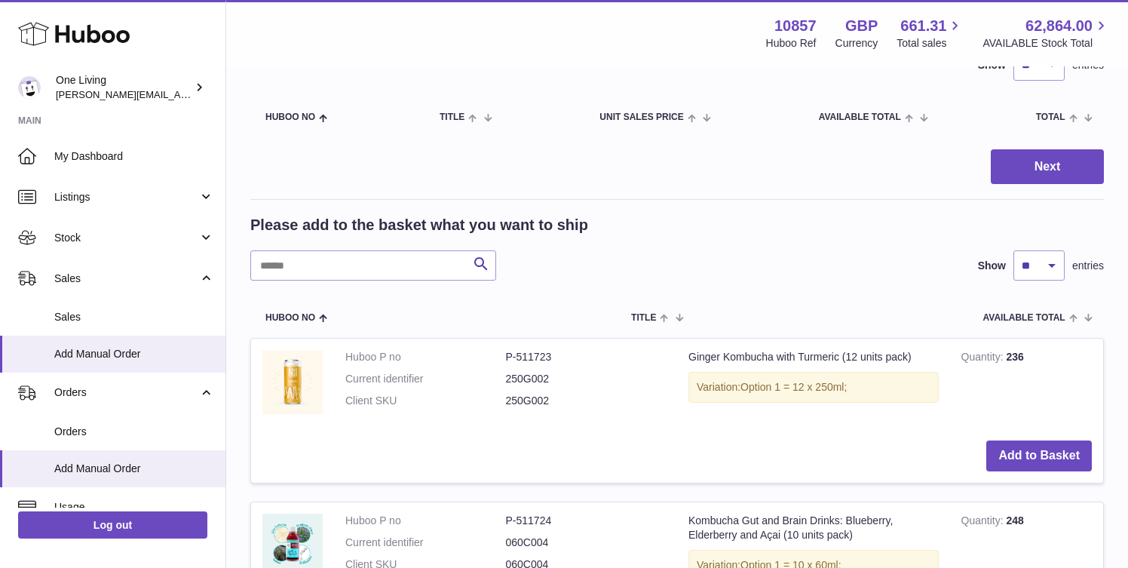
scroll to position [234, 0]
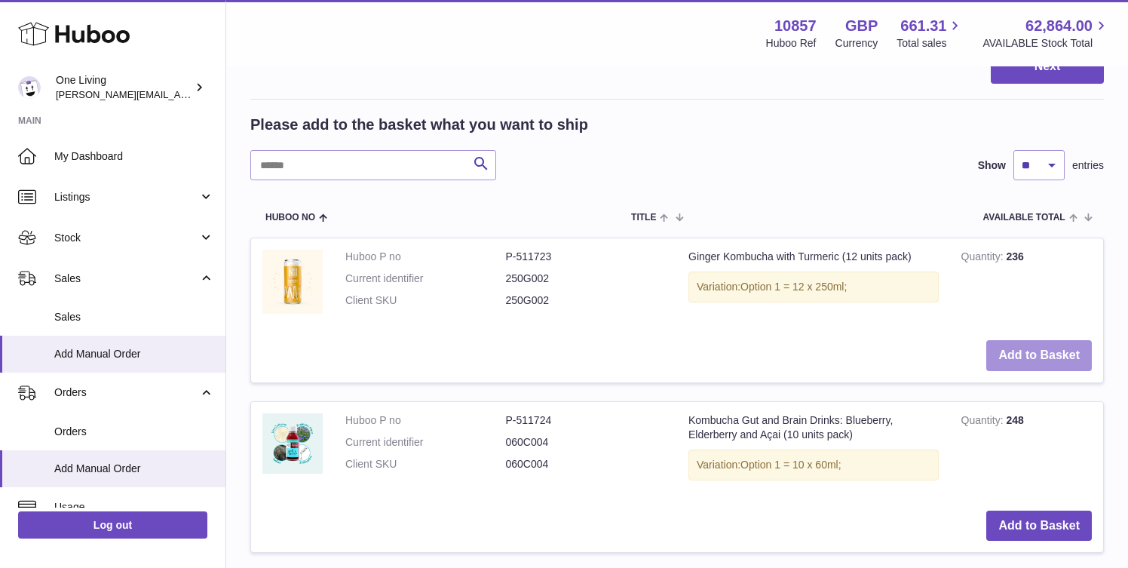
click at [1045, 354] on button "Add to Basket" at bounding box center [1039, 355] width 106 height 31
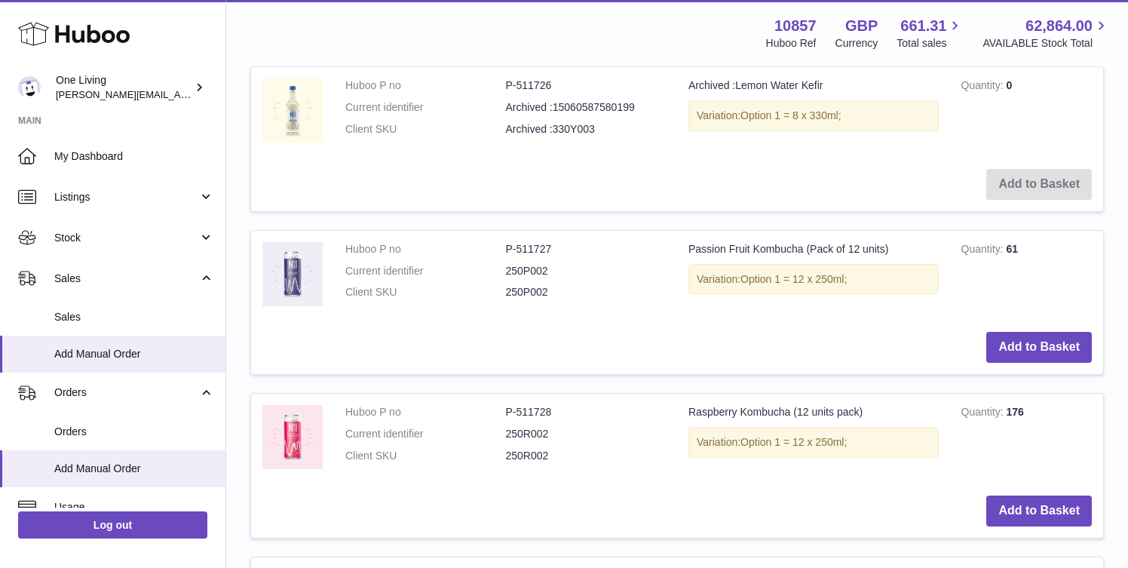
scroll to position [1076, 0]
click at [1023, 343] on button "Add to Basket" at bounding box center [1039, 346] width 106 height 31
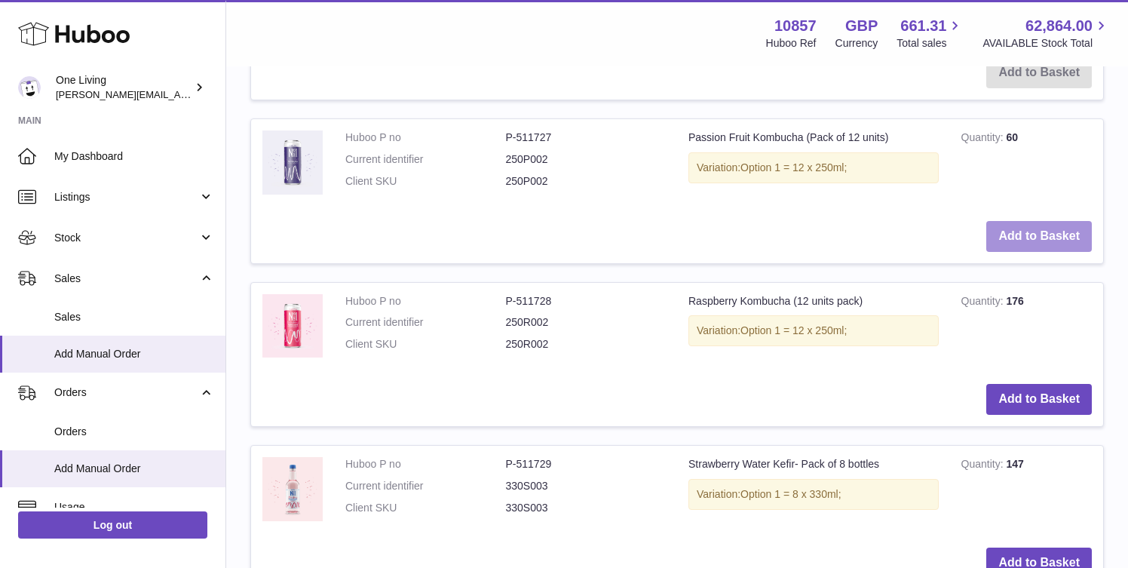
scroll to position [1403, 0]
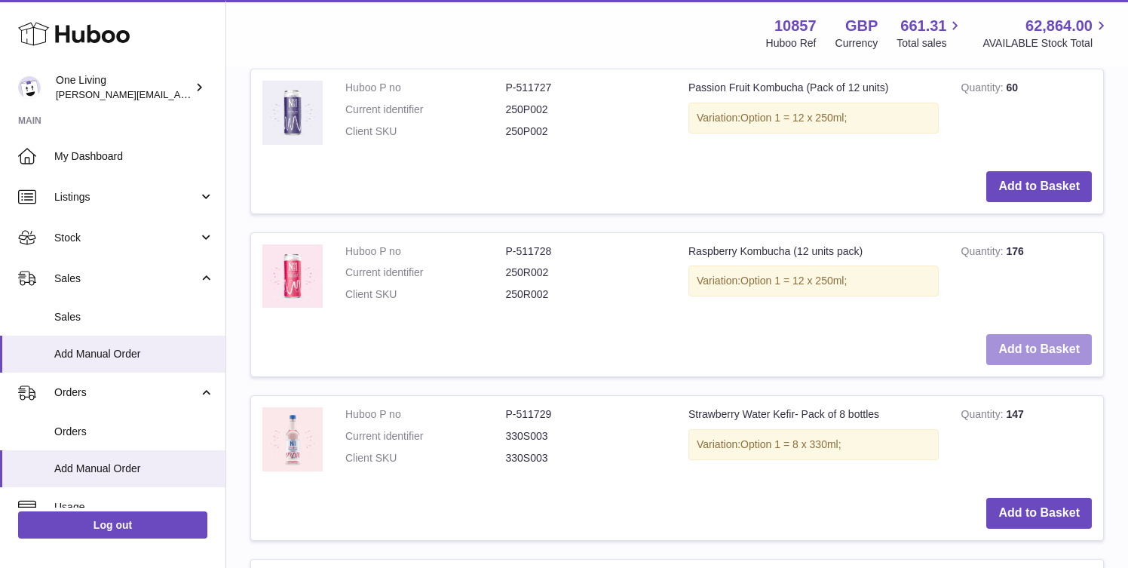
click at [1023, 346] on button "Add to Basket" at bounding box center [1039, 349] width 106 height 31
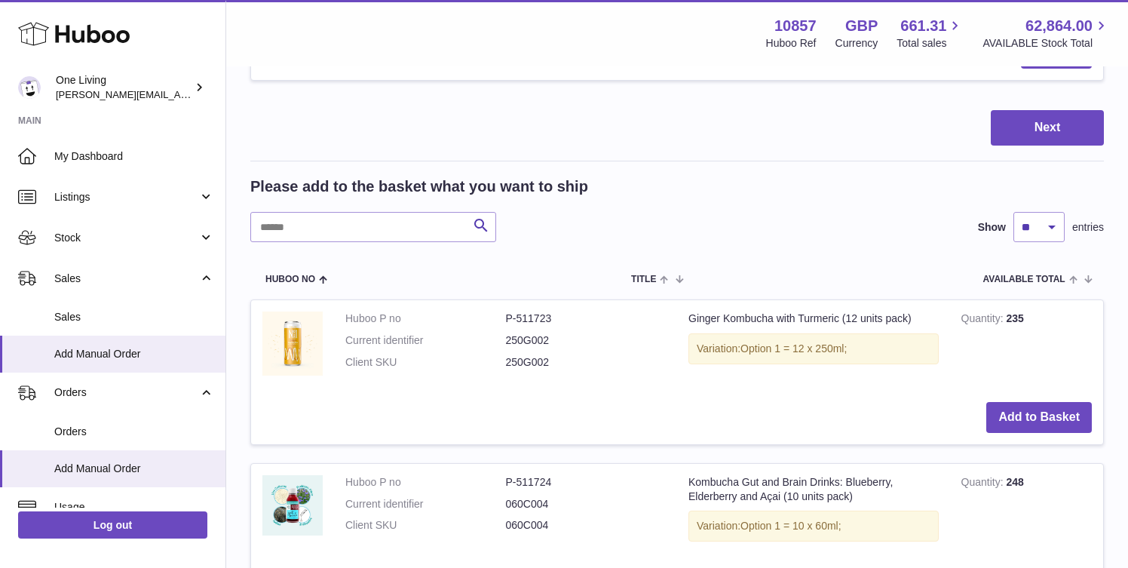
scroll to position [672, 0]
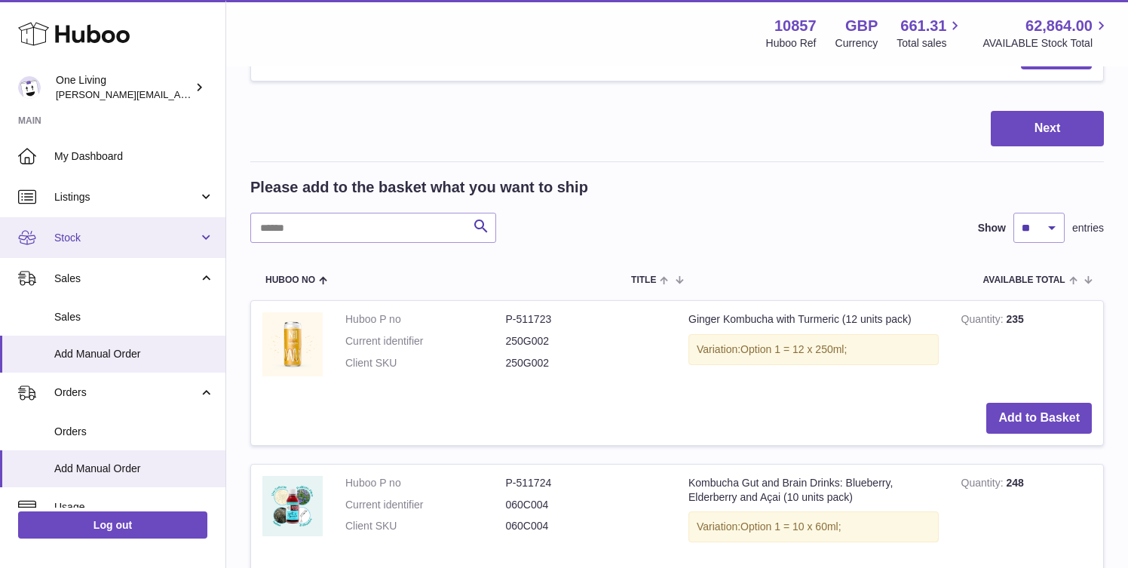
click at [195, 241] on span "Stock" at bounding box center [126, 238] width 144 height 14
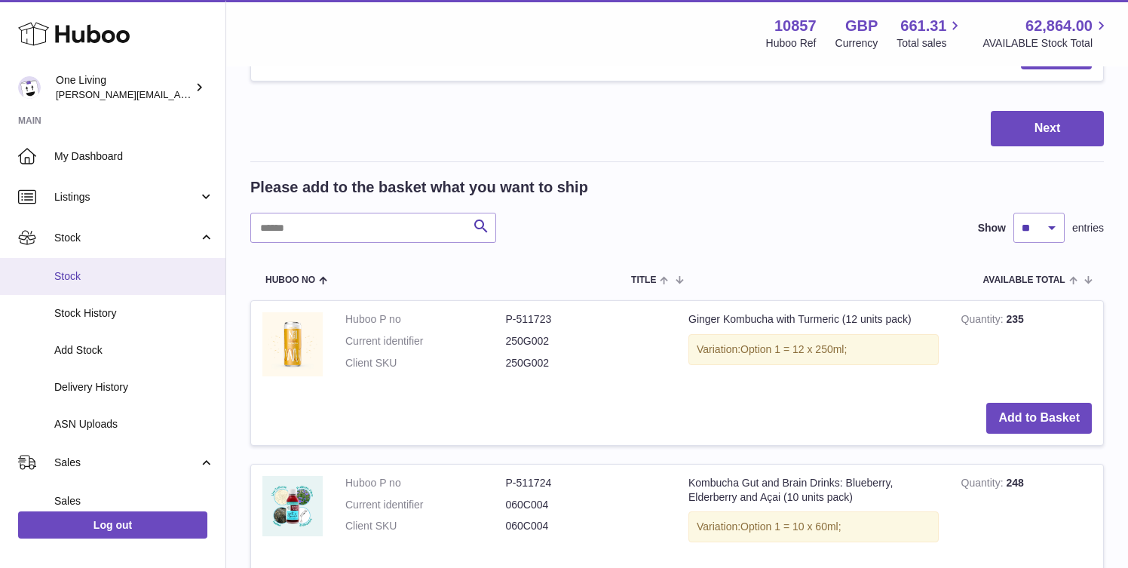
click at [135, 278] on span "Stock" at bounding box center [134, 276] width 160 height 14
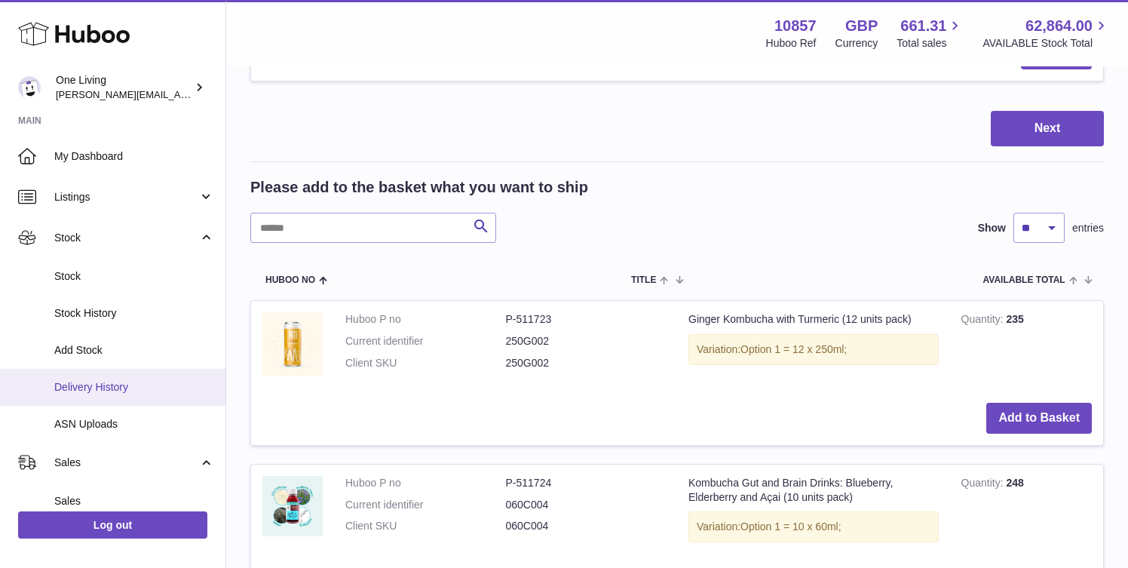
click at [148, 391] on span "Delivery History" at bounding box center [134, 387] width 160 height 14
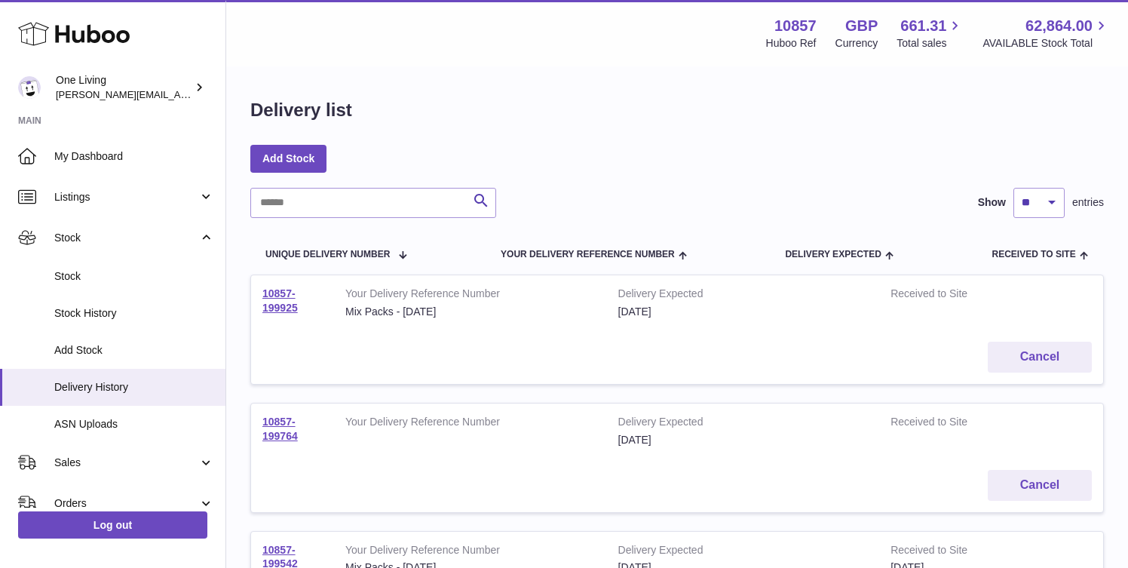
drag, startPoint x: 308, startPoint y: 311, endPoint x: 250, endPoint y: 293, distance: 59.9
click at [250, 293] on tr "10857-199925 Your Delivery Reference Number Mix Packs - 01.09.25 Delivery Expec…" at bounding box center [677, 330] width 854 height 110
click at [274, 293] on link "10857-199925" at bounding box center [279, 300] width 35 height 26
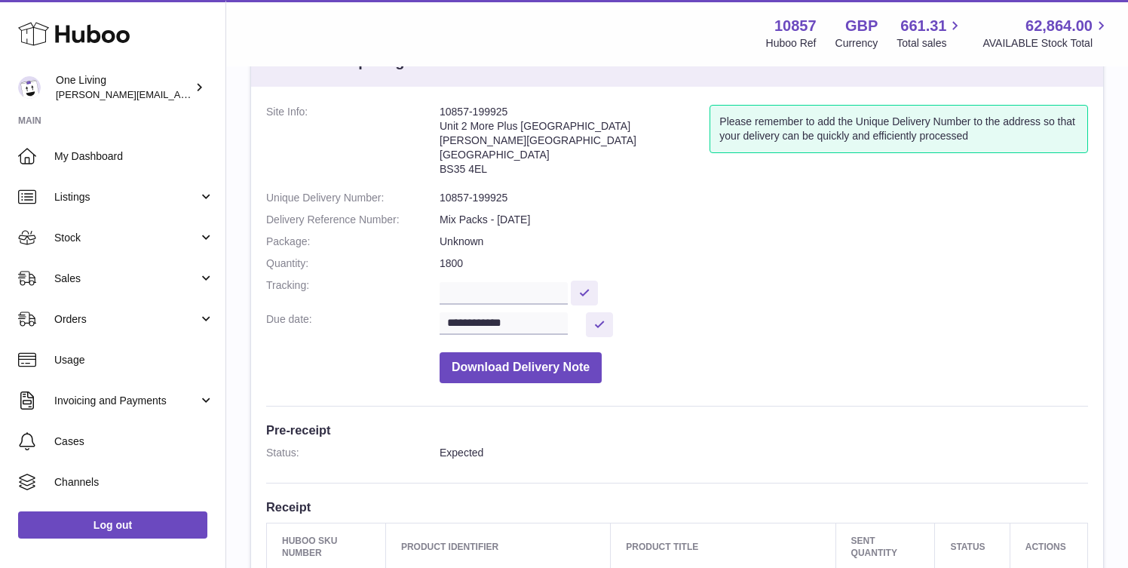
scroll to position [64, 0]
click at [485, 219] on dd "Mix Packs - [DATE]" at bounding box center [764, 218] width 649 height 14
click at [526, 216] on dd "Mix Packs - [DATE]" at bounding box center [764, 218] width 649 height 14
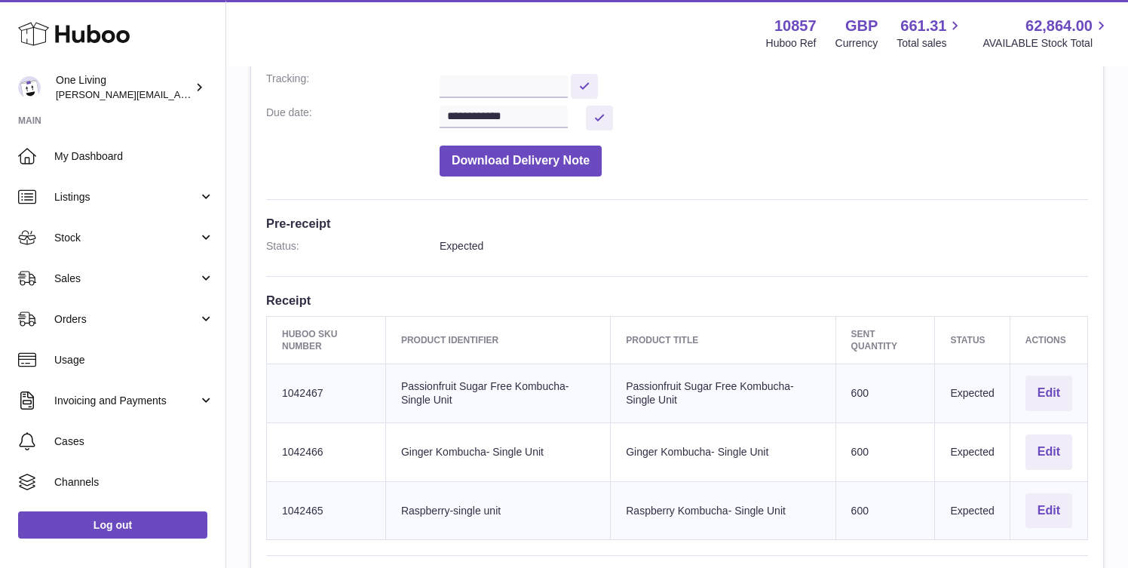
scroll to position [270, 0]
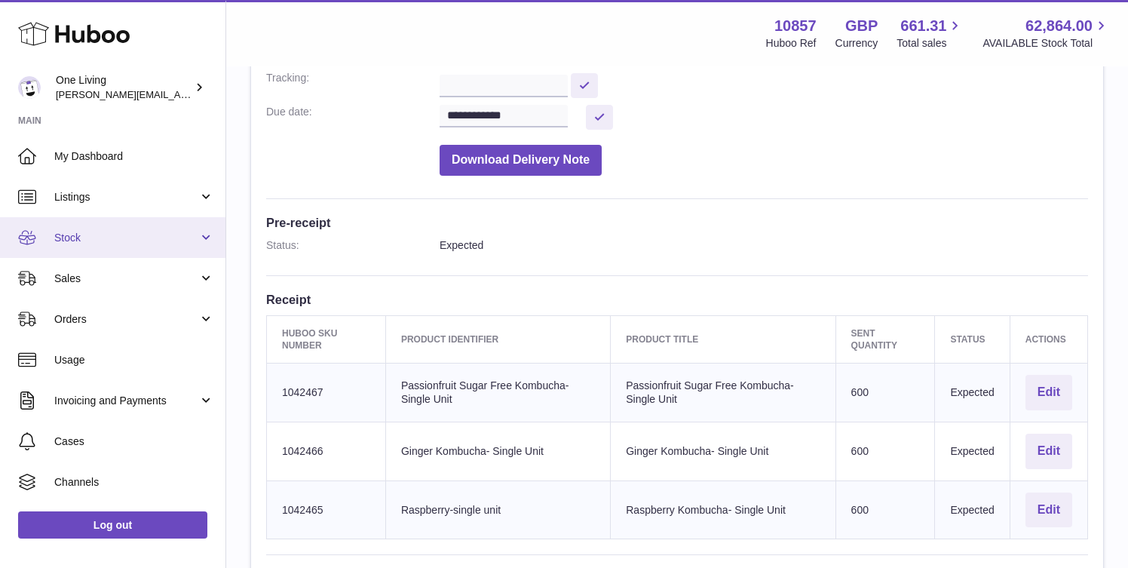
click at [166, 249] on link "Stock" at bounding box center [112, 237] width 225 height 41
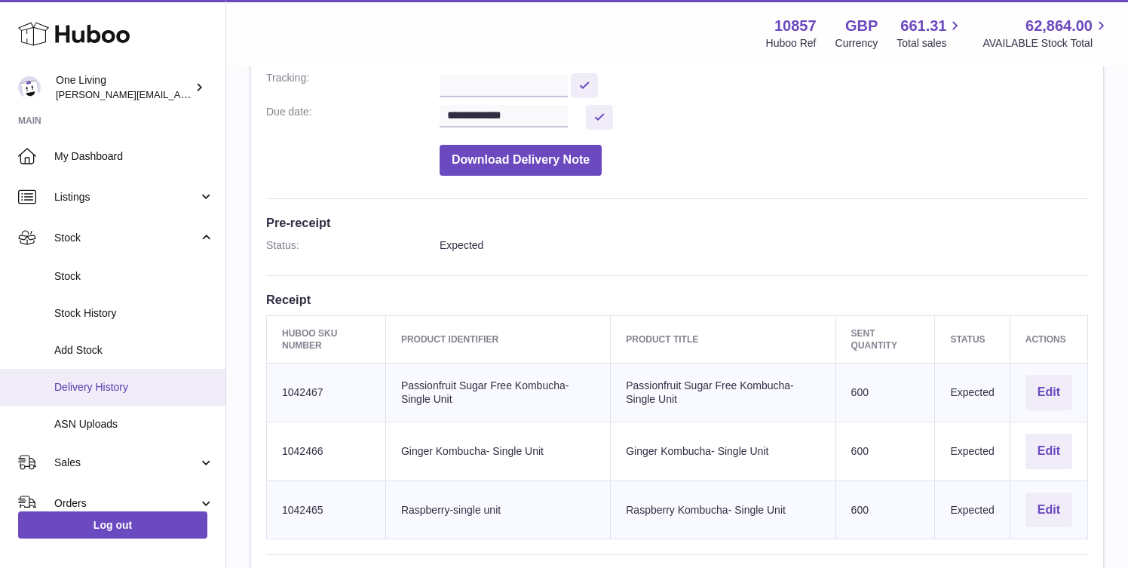
click at [153, 385] on span "Delivery History" at bounding box center [134, 387] width 160 height 14
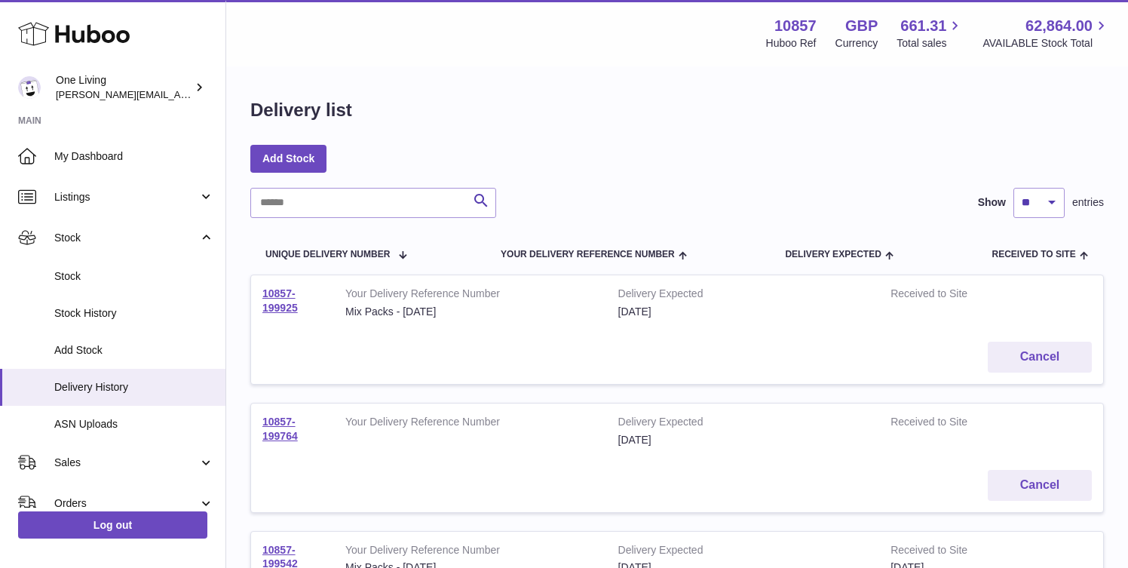
drag, startPoint x: 314, startPoint y: 314, endPoint x: 256, endPoint y: 286, distance: 64.4
click at [256, 286] on td "10857-199925" at bounding box center [292, 302] width 83 height 55
copy link "10857-199925"
